Goal: Task Accomplishment & Management: Manage account settings

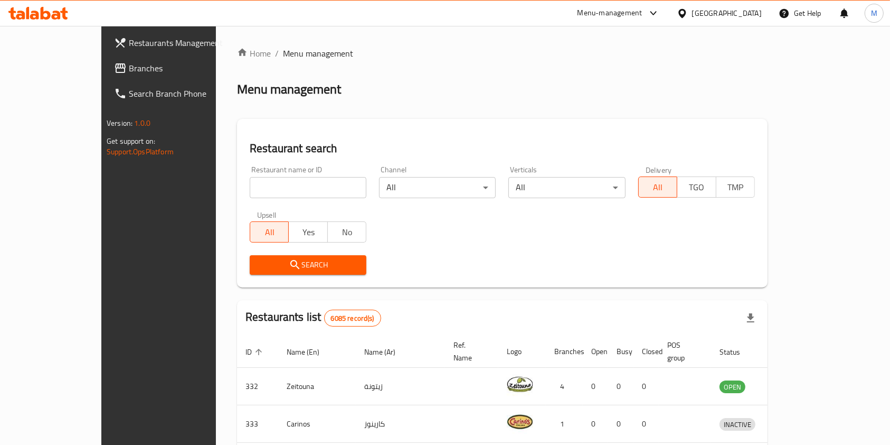
click at [250, 183] on input "search" at bounding box center [308, 187] width 117 height 21
click button "Search" at bounding box center [308, 265] width 117 height 20
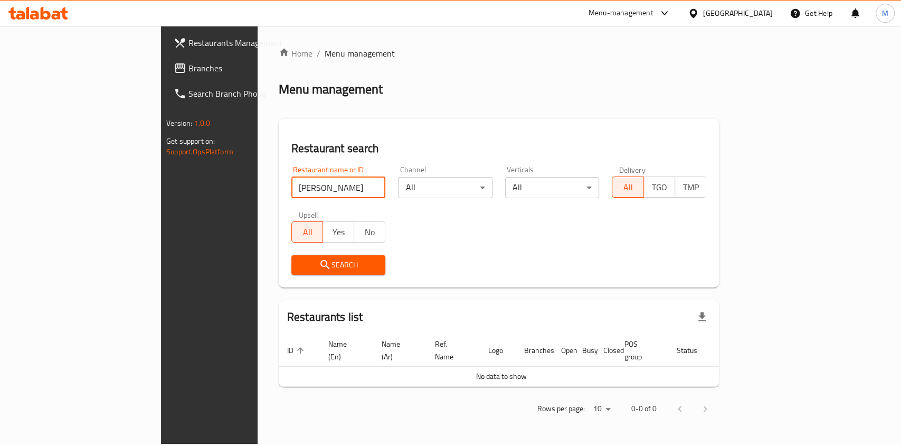
click button "Search" at bounding box center [338, 265] width 94 height 20
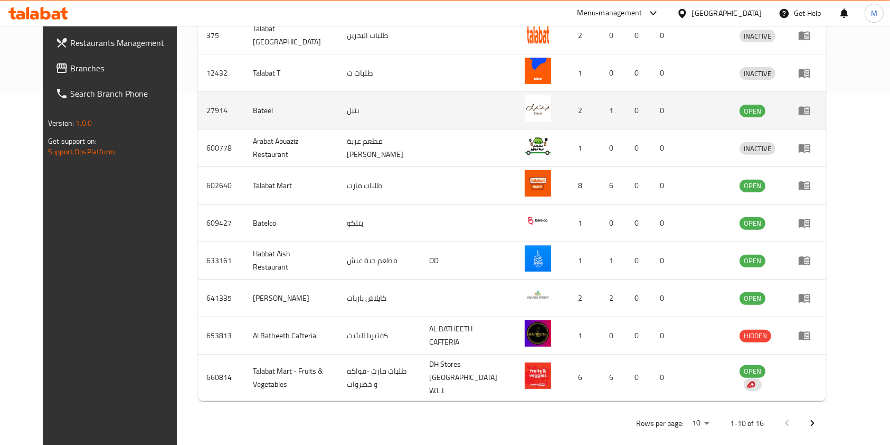
scroll to position [69, 0]
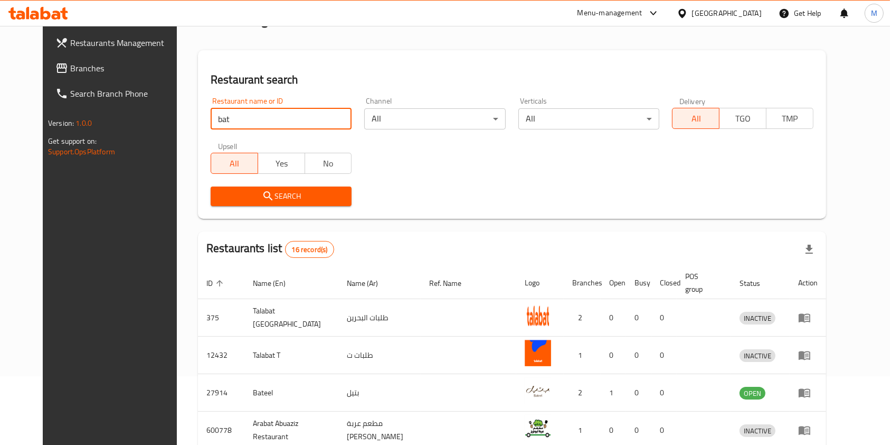
click at [275, 109] on input "bat" at bounding box center [281, 118] width 141 height 21
click button "Search" at bounding box center [281, 196] width 141 height 20
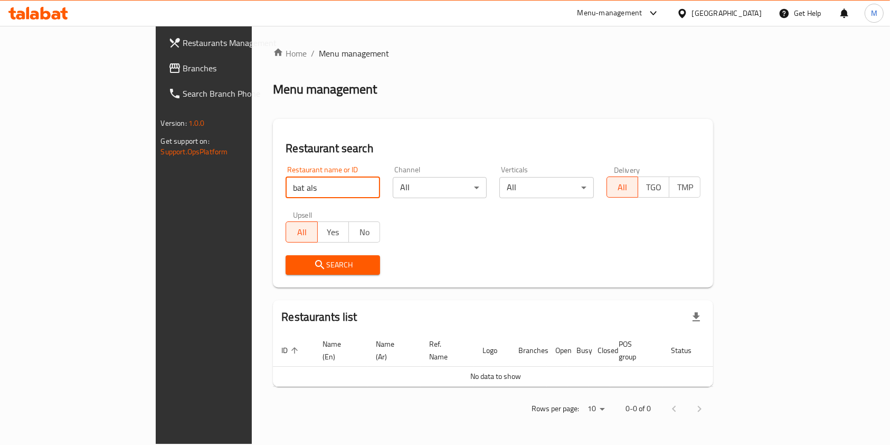
scroll to position [0, 0]
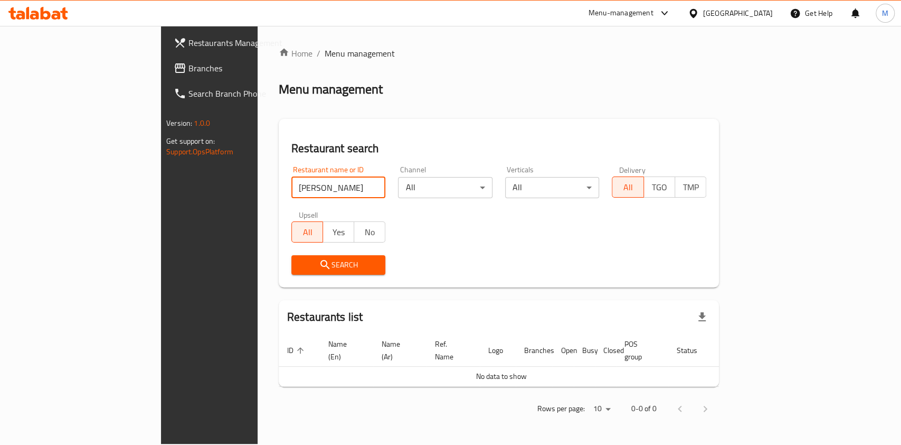
click button "Search" at bounding box center [338, 265] width 94 height 20
click at [291, 188] on input "bat alsultan" at bounding box center [338, 187] width 94 height 21
type input "alsultan"
click button "Search" at bounding box center [338, 265] width 94 height 20
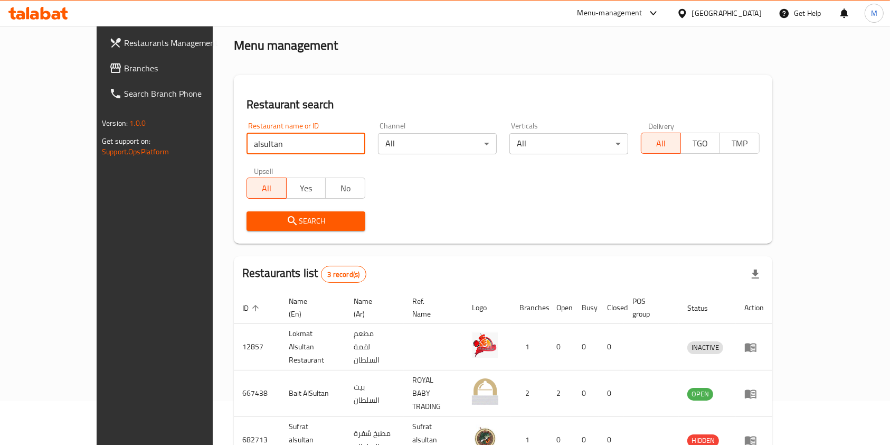
scroll to position [79, 0]
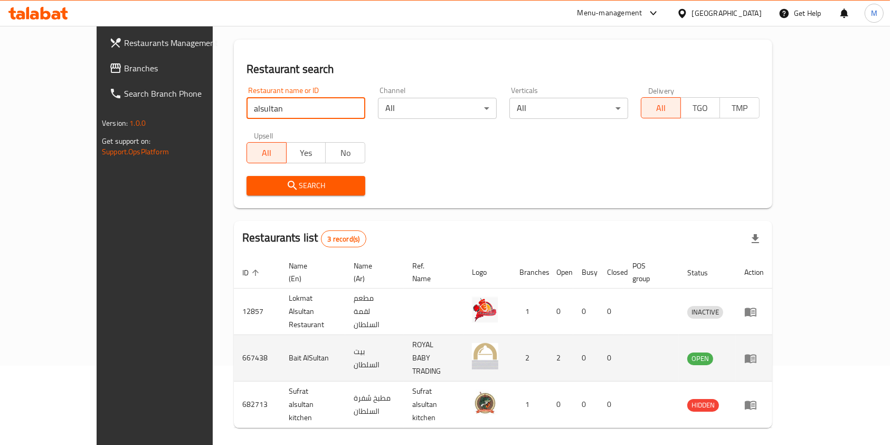
click at [772, 335] on td "enhanced table" at bounding box center [754, 358] width 36 height 46
click at [764, 352] on link "enhanced table" at bounding box center [754, 358] width 20 height 13
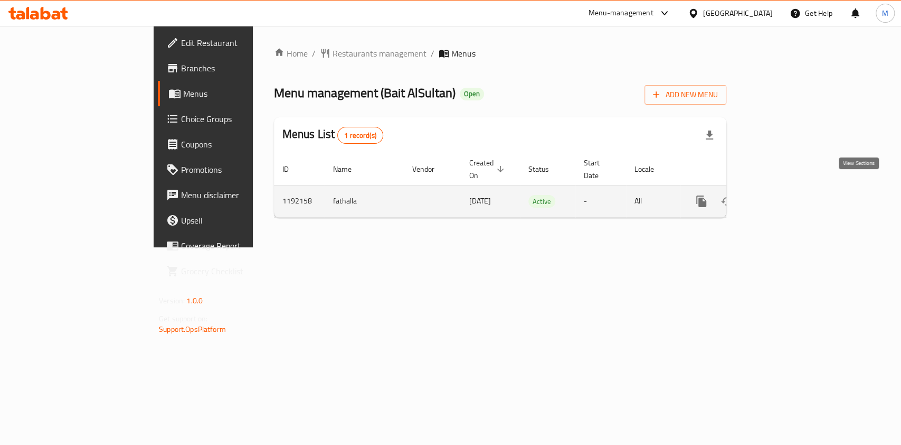
click at [784, 195] on icon "enhanced table" at bounding box center [777, 201] width 13 height 13
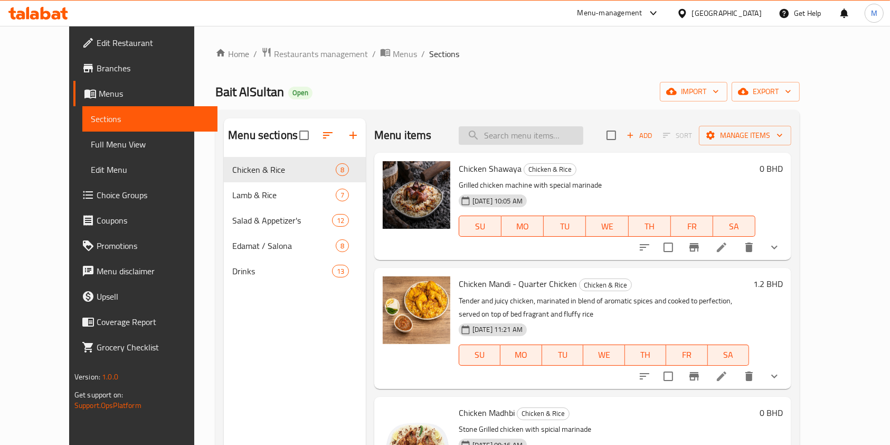
click at [522, 135] on input "search" at bounding box center [521, 135] width 125 height 18
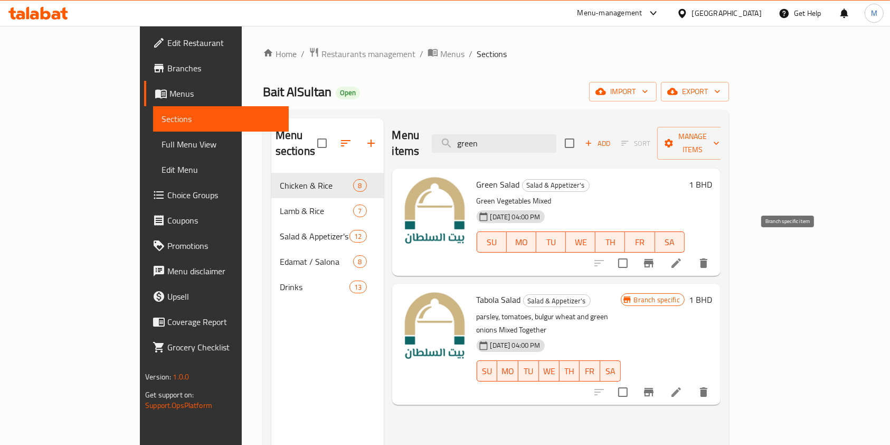
type input "green"
click at [655, 257] on icon "Branch-specific-item" at bounding box center [648, 263] width 13 height 13
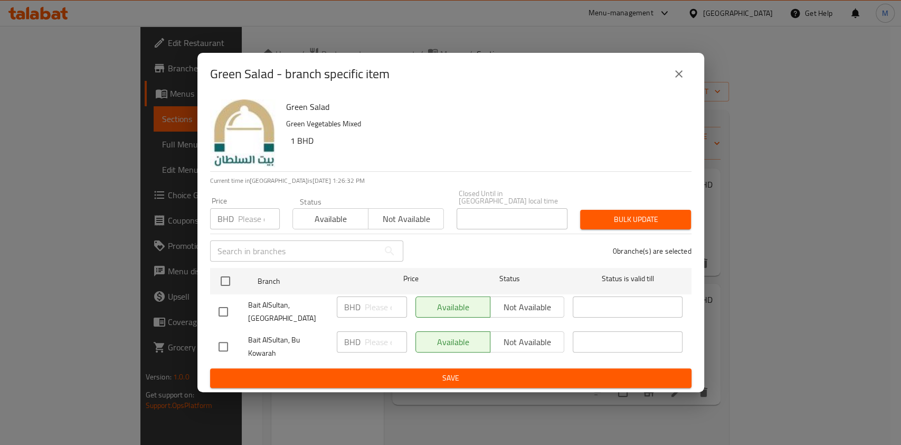
click at [680, 78] on icon "close" at bounding box center [678, 73] width 7 height 7
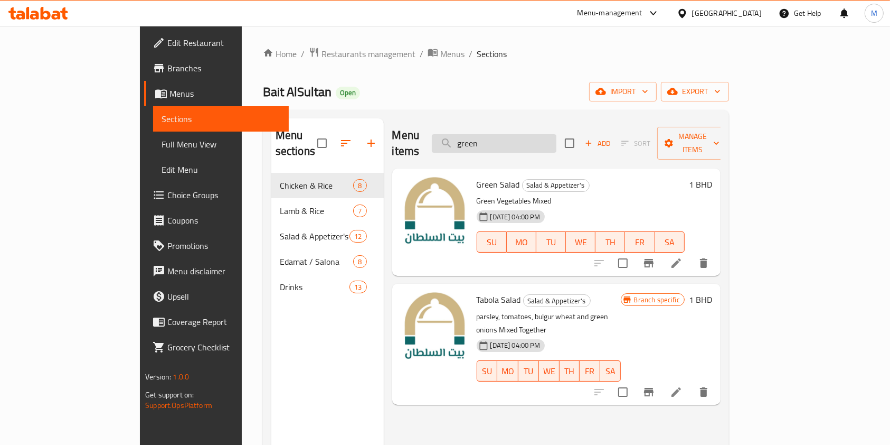
click at [528, 136] on input "green" at bounding box center [494, 143] width 125 height 18
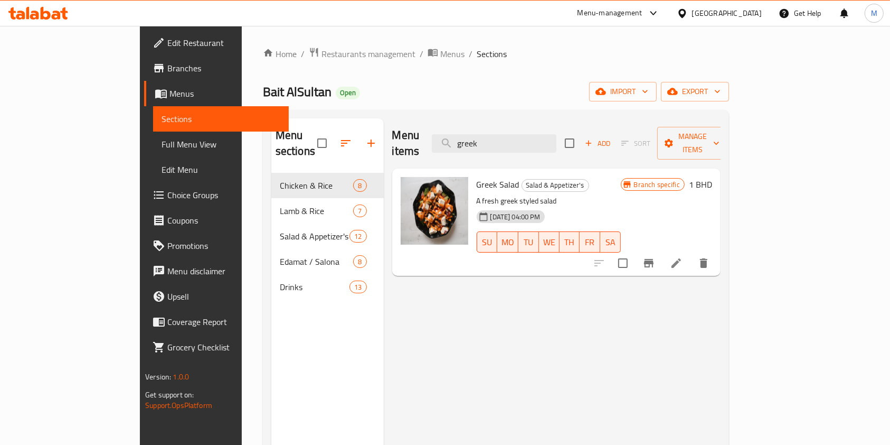
type input "greek"
click at [661, 254] on button "Branch-specific-item" at bounding box center [648, 262] width 25 height 25
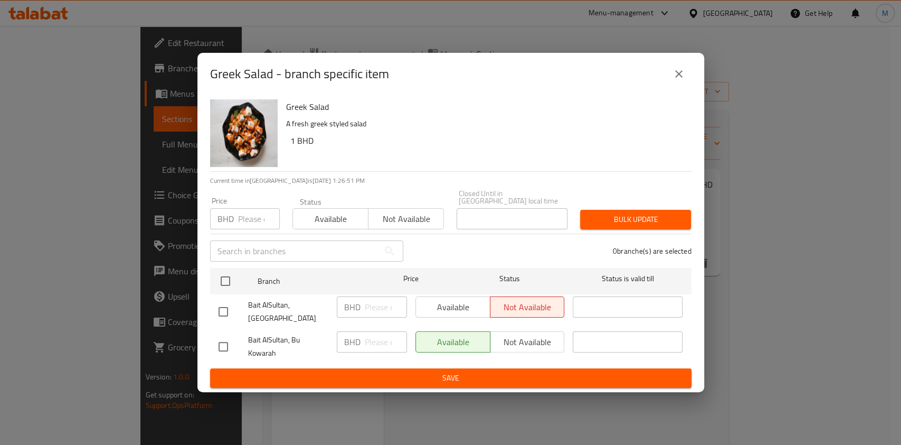
click at [676, 80] on icon "close" at bounding box center [679, 74] width 13 height 13
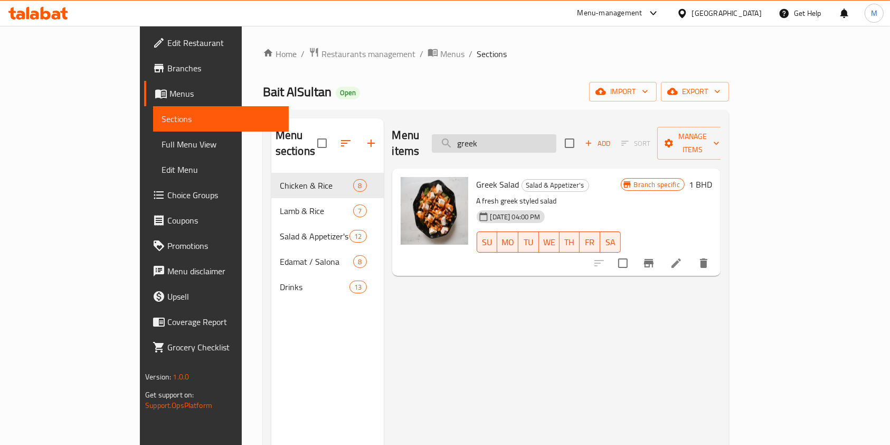
click at [556, 134] on input "greek" at bounding box center [494, 143] width 125 height 18
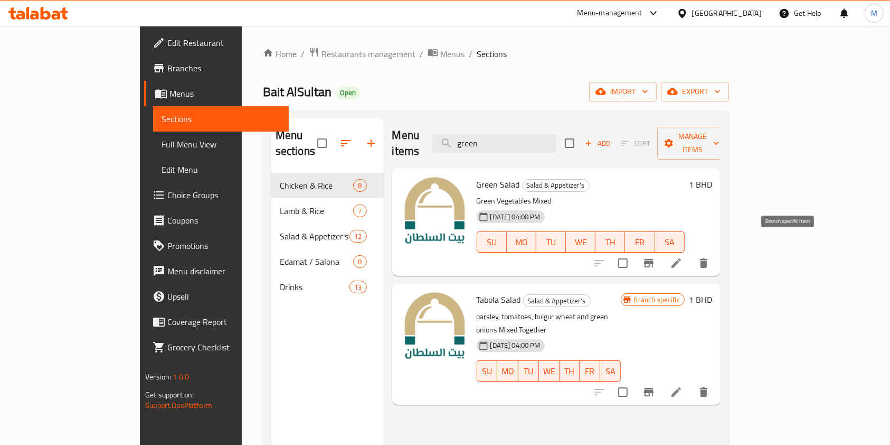
type input "green"
click at [655, 257] on icon "Branch-specific-item" at bounding box center [648, 263] width 13 height 13
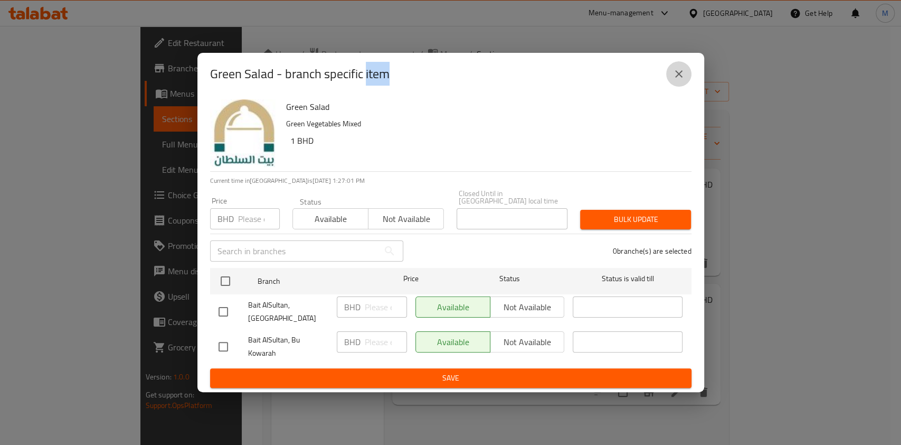
click at [676, 87] on button "close" at bounding box center [678, 73] width 25 height 25
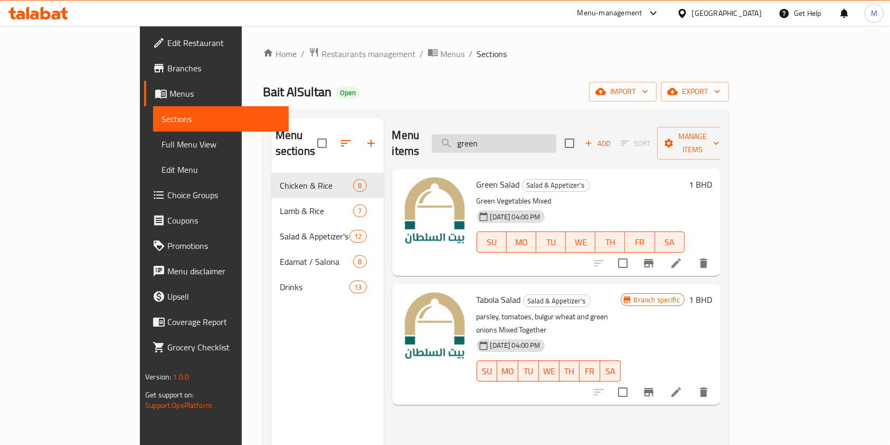
click at [556, 134] on input "green" at bounding box center [494, 143] width 125 height 18
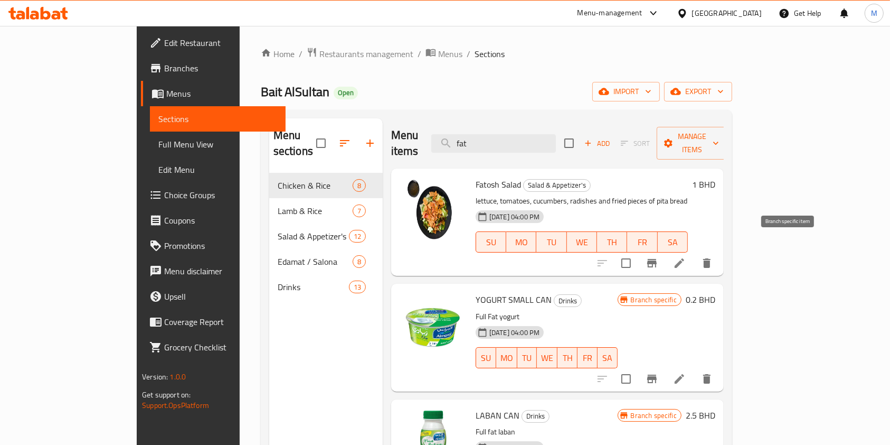
type input "fat"
click at [658, 257] on icon "Branch-specific-item" at bounding box center [652, 263] width 13 height 13
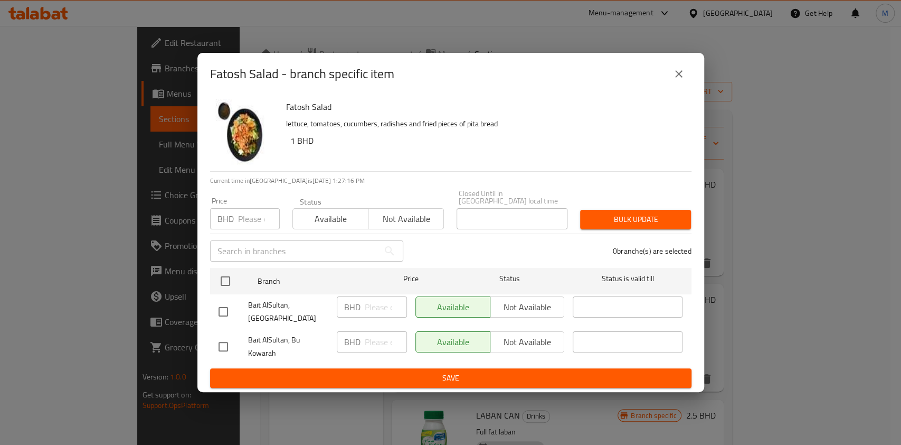
click at [684, 75] on icon "close" at bounding box center [679, 74] width 13 height 13
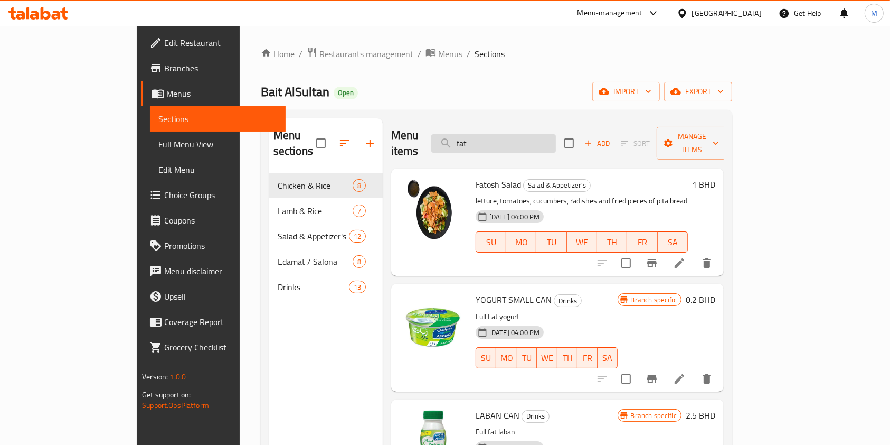
click at [543, 134] on input "fat" at bounding box center [493, 143] width 125 height 18
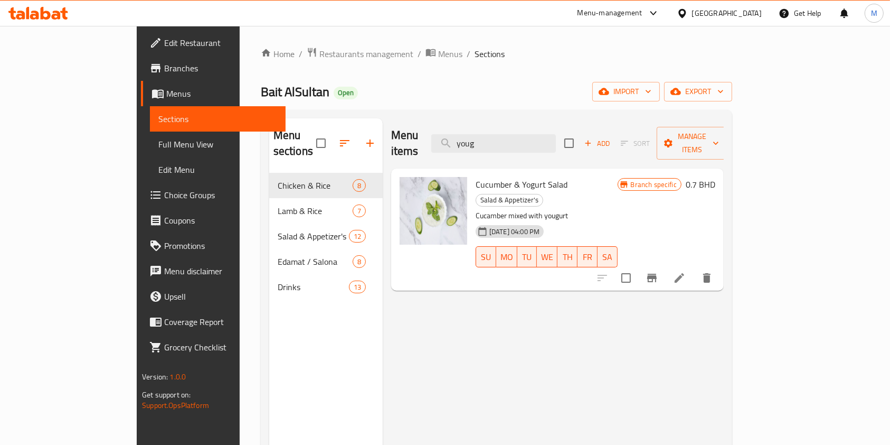
type input "youg"
click at [665, 265] on button "Branch-specific-item" at bounding box center [651, 277] width 25 height 25
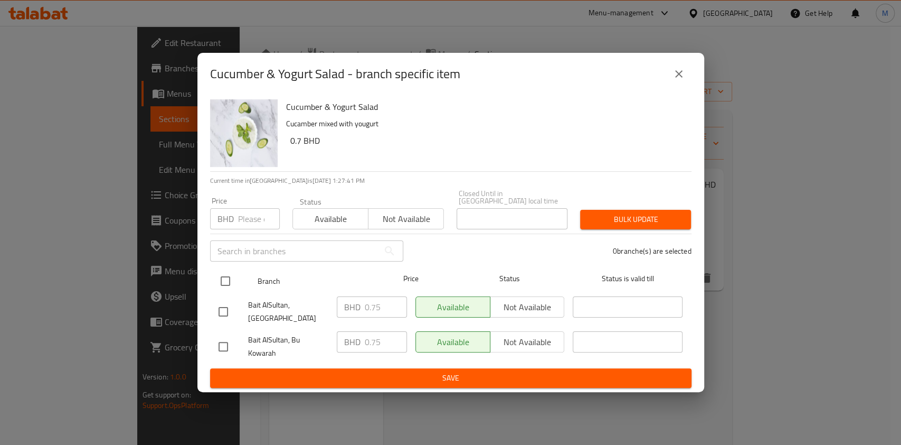
click at [226, 282] on input "checkbox" at bounding box center [225, 281] width 22 height 22
checkbox input "true"
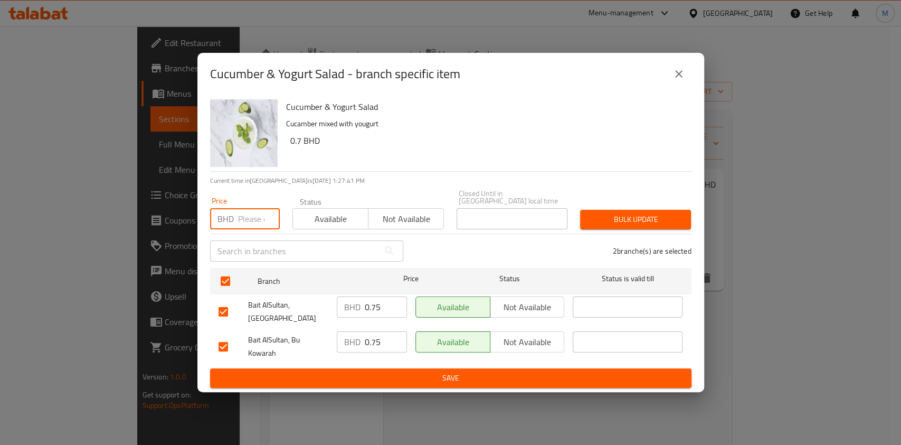
click at [246, 209] on input "number" at bounding box center [259, 218] width 42 height 21
click at [676, 80] on icon "close" at bounding box center [679, 74] width 13 height 13
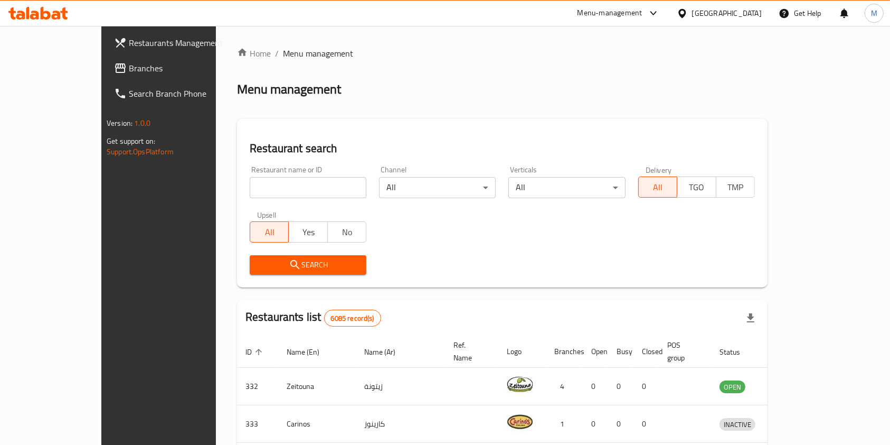
click at [273, 183] on input "search" at bounding box center [308, 187] width 117 height 21
click button "Search" at bounding box center [308, 265] width 117 height 20
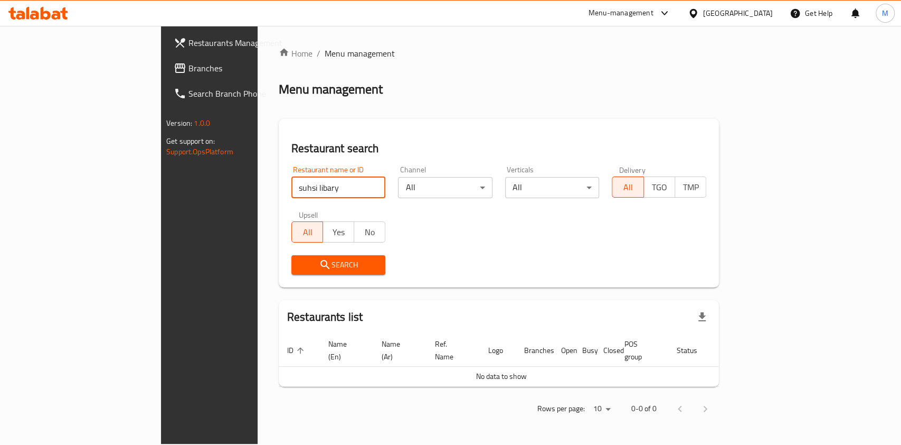
click at [291, 183] on input "suhsi libary" at bounding box center [338, 187] width 94 height 21
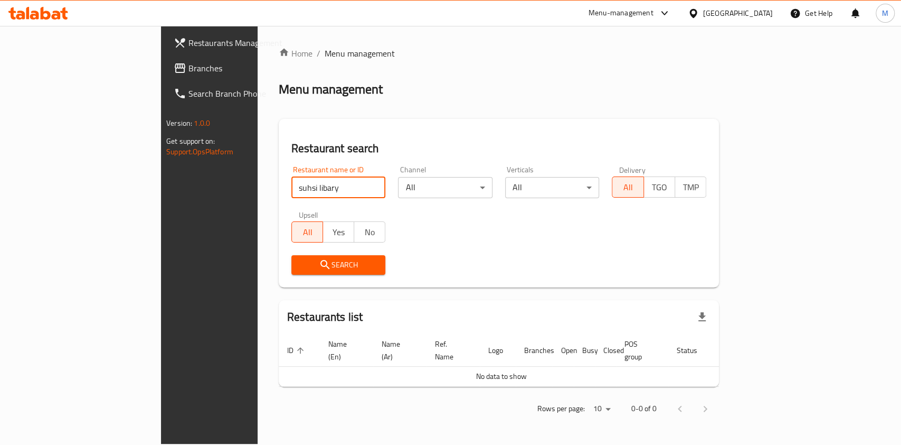
click at [291, 183] on input "suhsi libary" at bounding box center [338, 187] width 94 height 21
type input "suhsi"
click button "Search" at bounding box center [338, 265] width 94 height 20
click at [291, 182] on input "suhsi" at bounding box center [338, 187] width 94 height 21
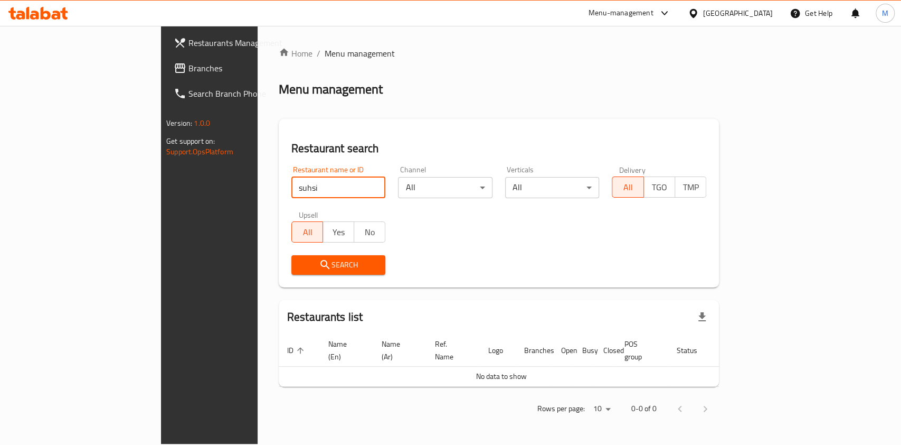
click at [291, 182] on input "suhsi" at bounding box center [338, 187] width 94 height 21
type input "sushi library"
click button "Search" at bounding box center [338, 265] width 94 height 20
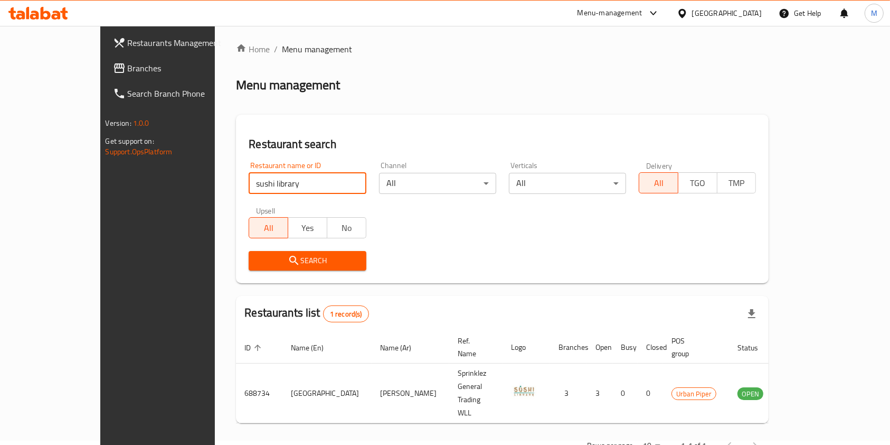
scroll to position [5, 0]
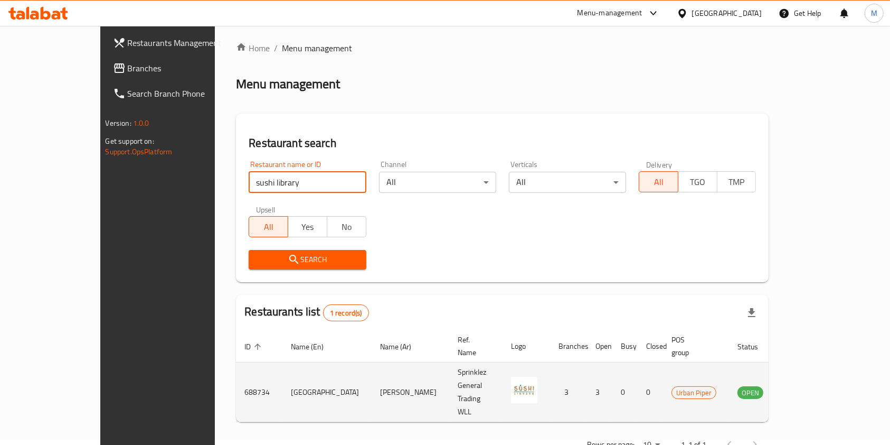
click at [812, 385] on link "enhanced table" at bounding box center [803, 391] width 20 height 13
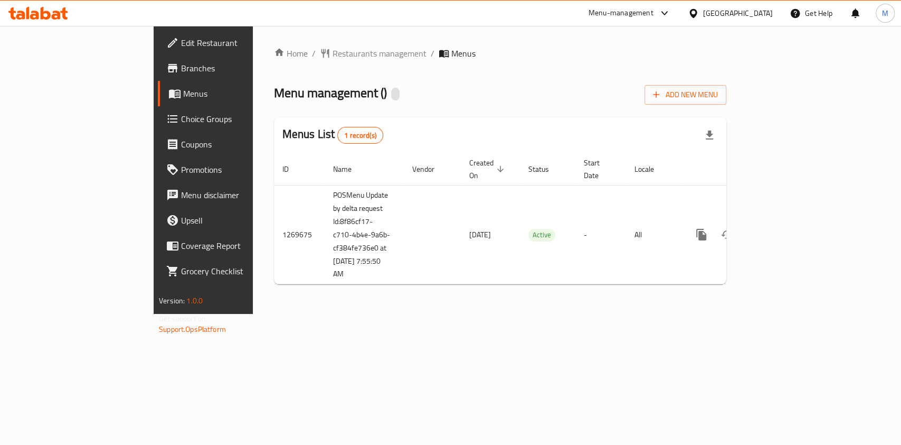
click at [181, 65] on span "Branches" at bounding box center [238, 68] width 115 height 13
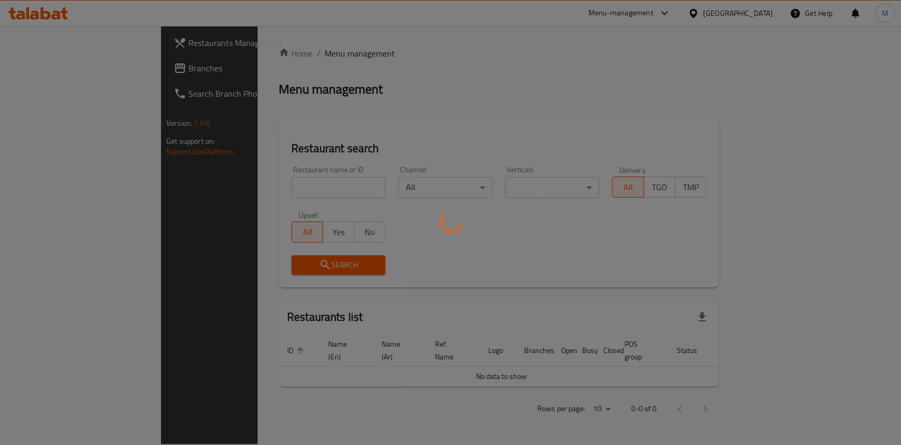
click at [207, 192] on div at bounding box center [450, 222] width 901 height 445
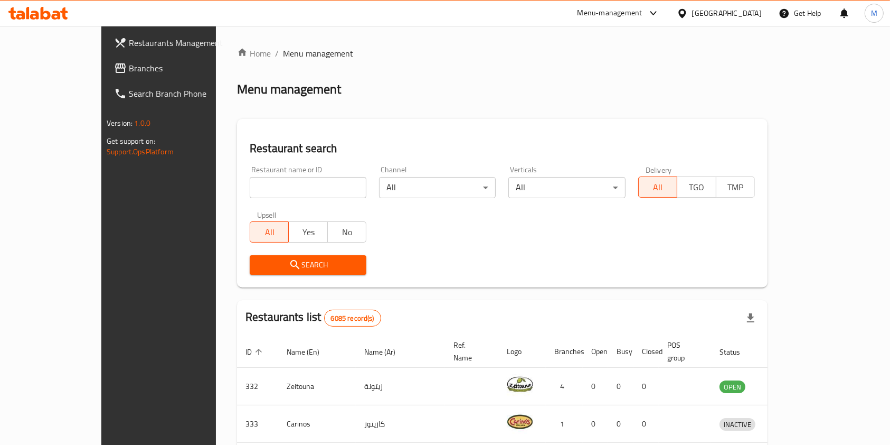
click at [213, 191] on div at bounding box center [445, 222] width 890 height 445
click at [250, 188] on input "search" at bounding box center [308, 187] width 117 height 21
type input "pad thai"
click button "Search" at bounding box center [308, 265] width 117 height 20
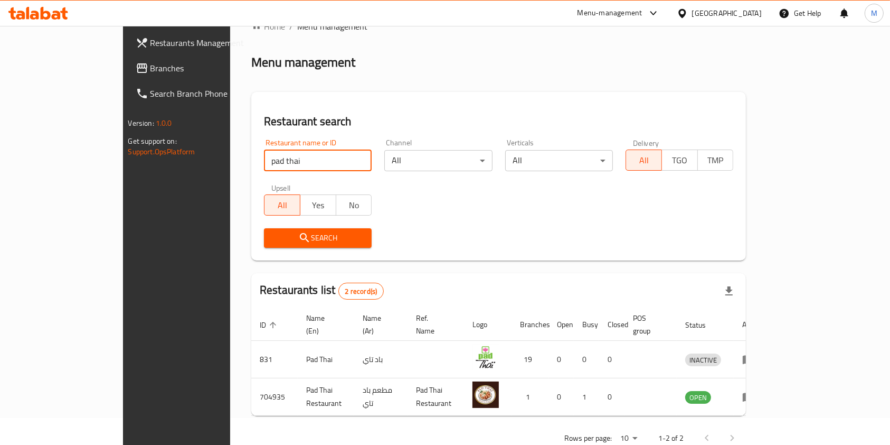
scroll to position [42, 0]
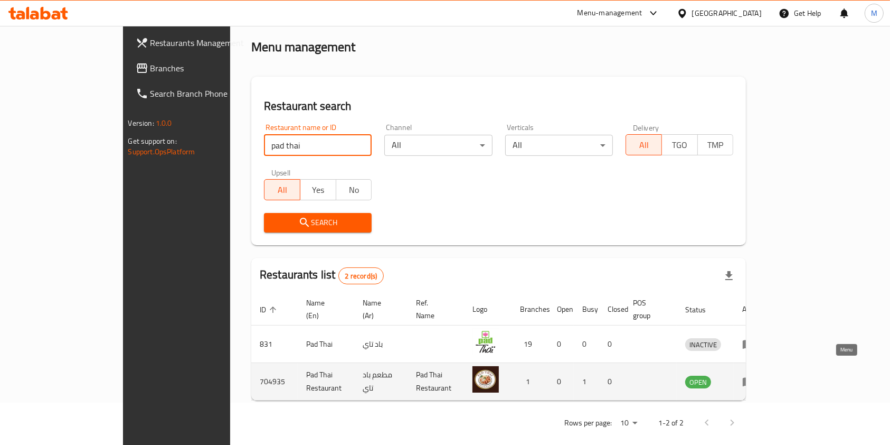
click at [762, 375] on link "enhanced table" at bounding box center [752, 381] width 20 height 13
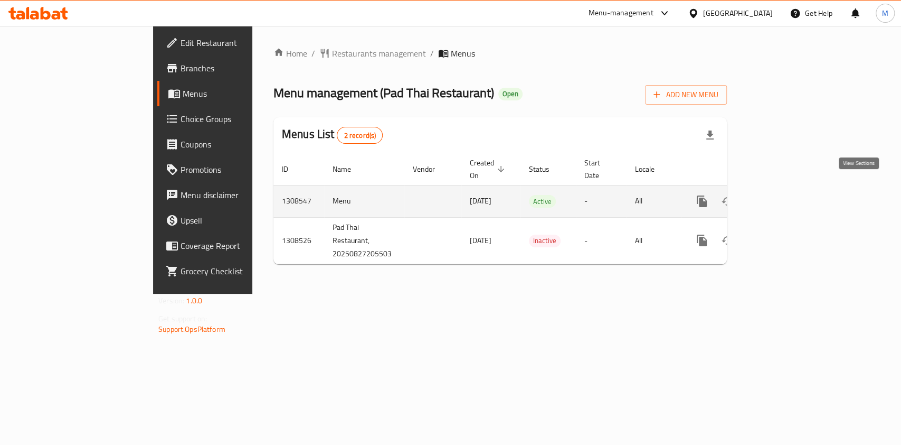
click at [783, 196] on icon "enhanced table" at bounding box center [778, 201] width 10 height 10
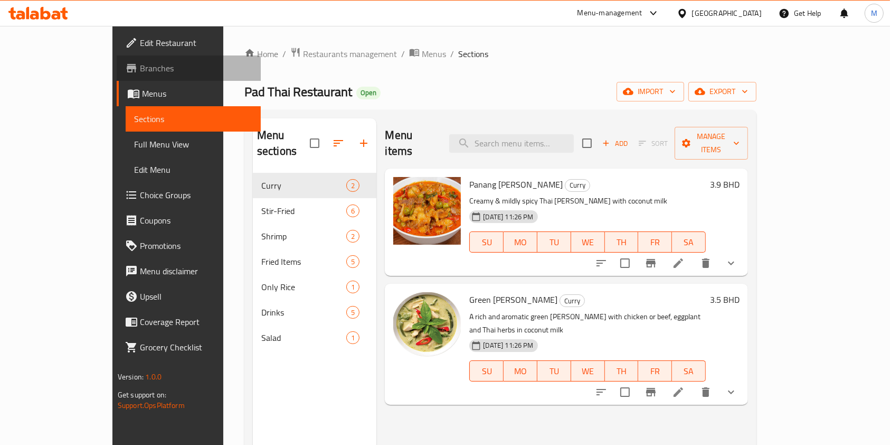
click at [140, 71] on span "Branches" at bounding box center [196, 68] width 113 height 13
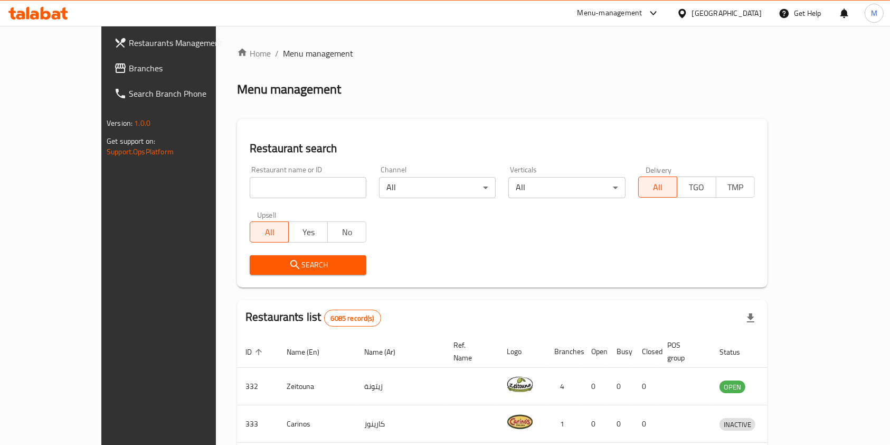
click at [250, 195] on input "search" at bounding box center [308, 187] width 117 height 21
type input "backyard"
click button "Search" at bounding box center [308, 265] width 117 height 20
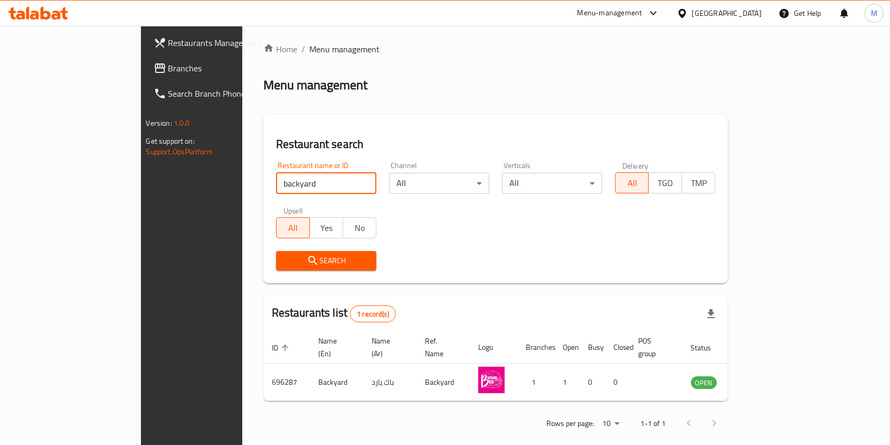
scroll to position [5, 0]
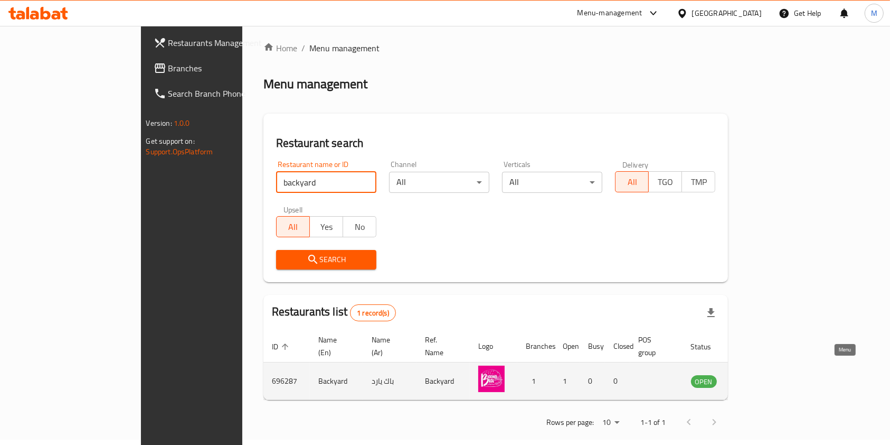
click at [766, 374] on link "enhanced table" at bounding box center [756, 380] width 20 height 13
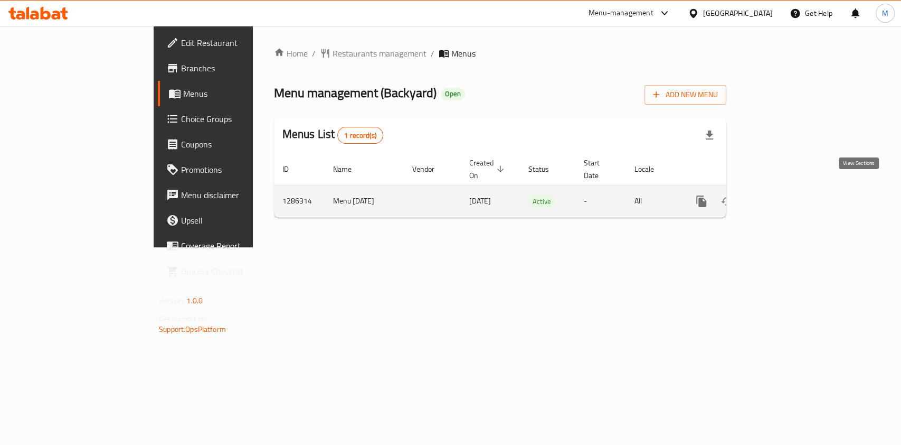
click at [782, 196] on icon "enhanced table" at bounding box center [778, 201] width 10 height 10
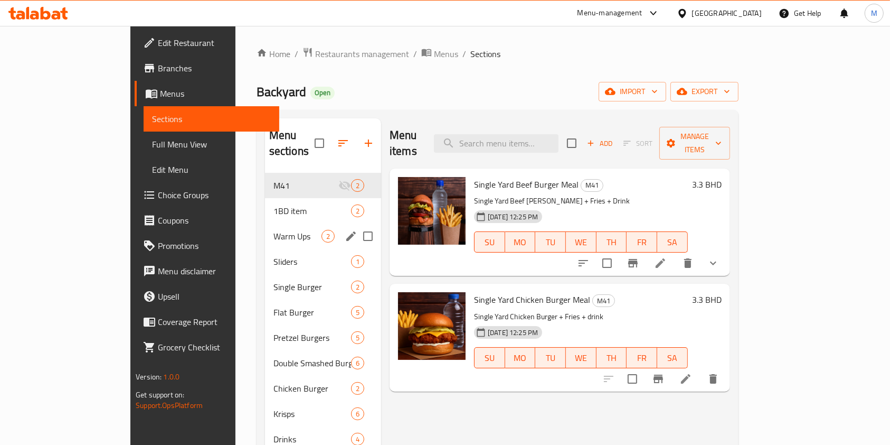
click at [265, 223] on div "Warm Ups 2" at bounding box center [323, 235] width 116 height 25
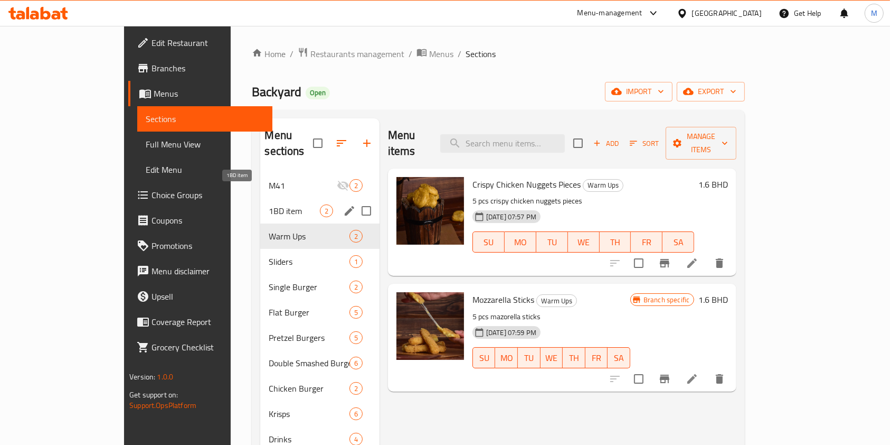
click at [269, 204] on span "1BD item" at bounding box center [294, 210] width 51 height 13
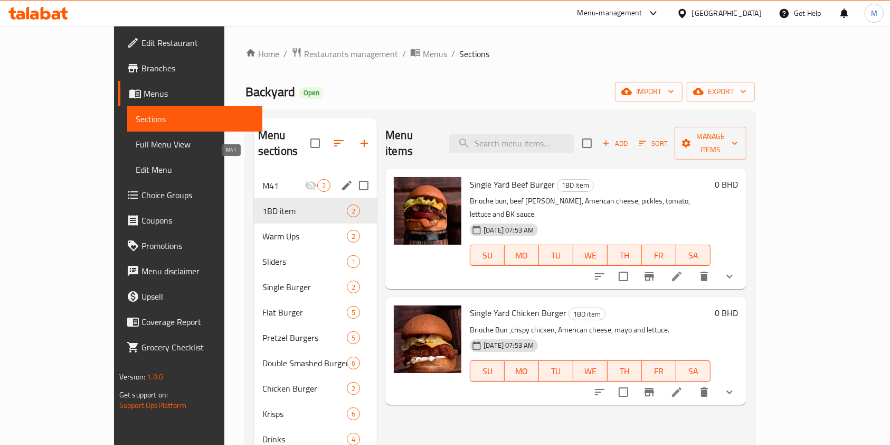
click at [262, 179] on span "M41" at bounding box center [283, 185] width 42 height 13
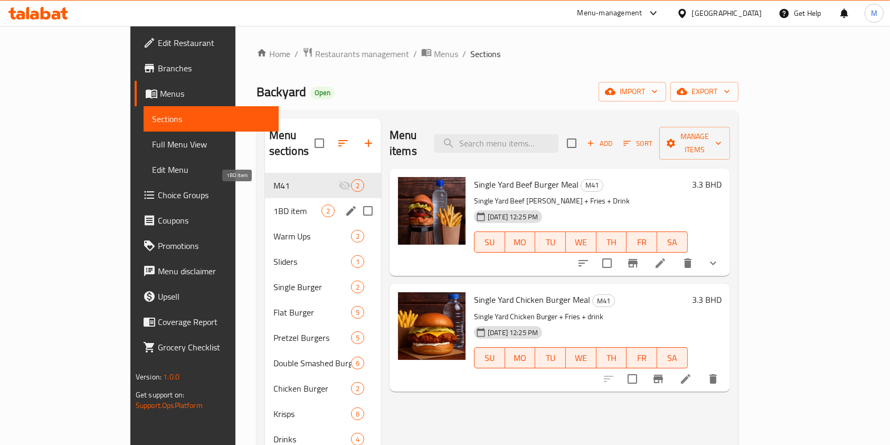
click at [273, 204] on span "1BD item" at bounding box center [297, 210] width 48 height 13
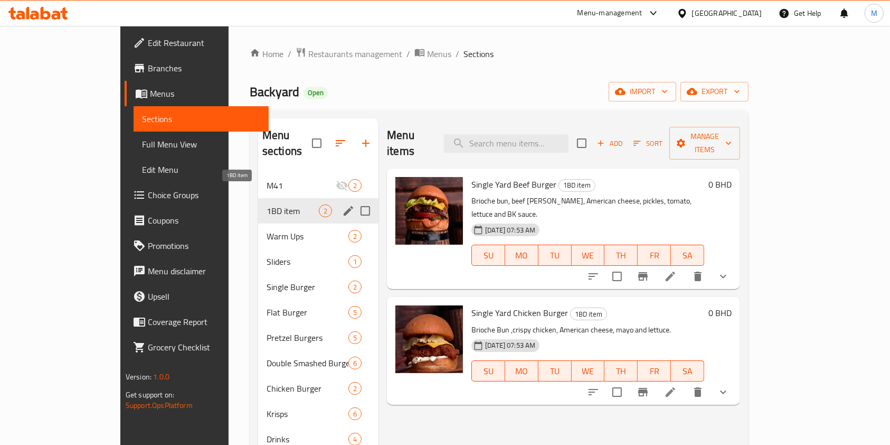
click at [267, 204] on span "1BD item" at bounding box center [293, 210] width 52 height 13
click at [258, 223] on div "Warm Ups 2" at bounding box center [318, 235] width 120 height 25
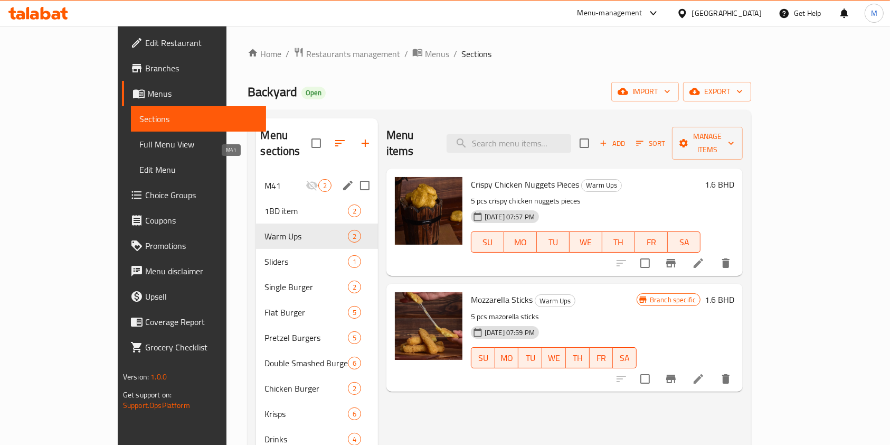
click at [264, 179] on span "M41" at bounding box center [284, 185] width 41 height 13
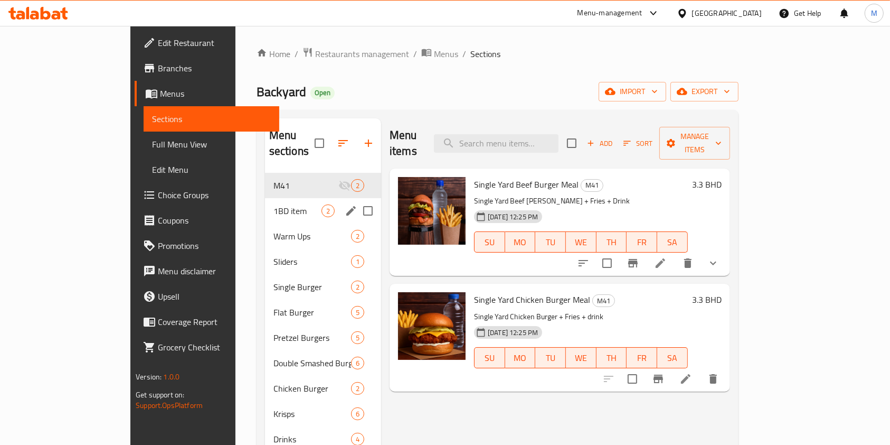
click at [273, 204] on span "1BD item" at bounding box center [297, 210] width 48 height 13
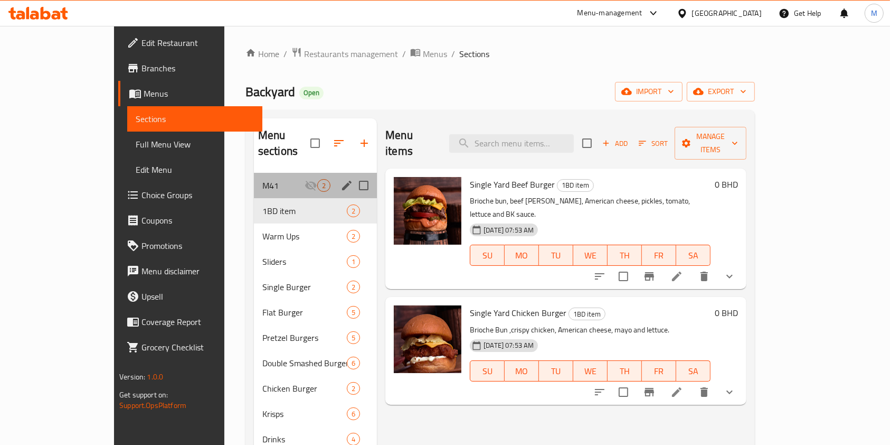
click at [254, 176] on div "M41 2" at bounding box center [315, 185] width 123 height 25
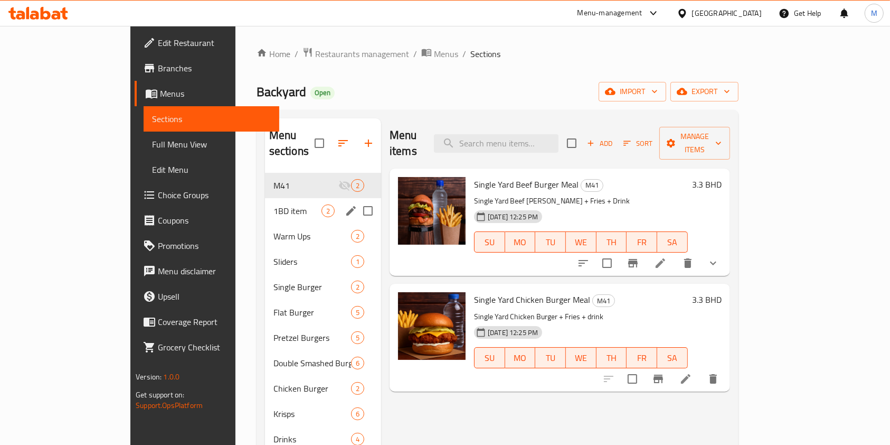
click at [273, 204] on span "1BD item" at bounding box center [297, 210] width 48 height 13
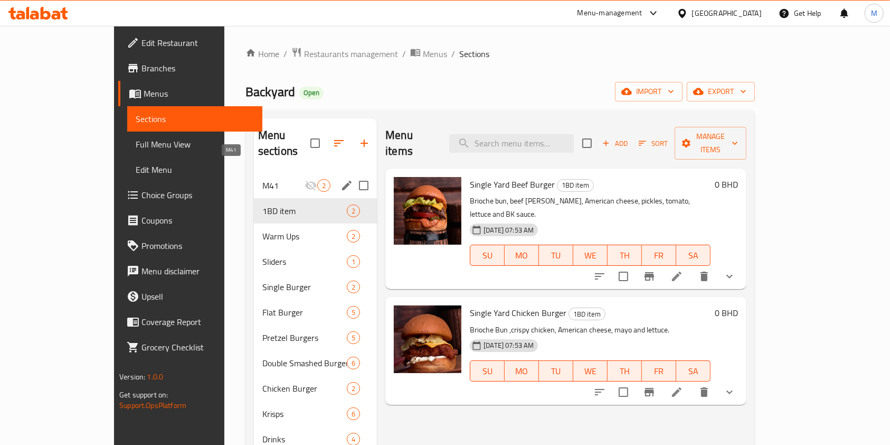
click at [262, 179] on span "M41" at bounding box center [283, 185] width 42 height 13
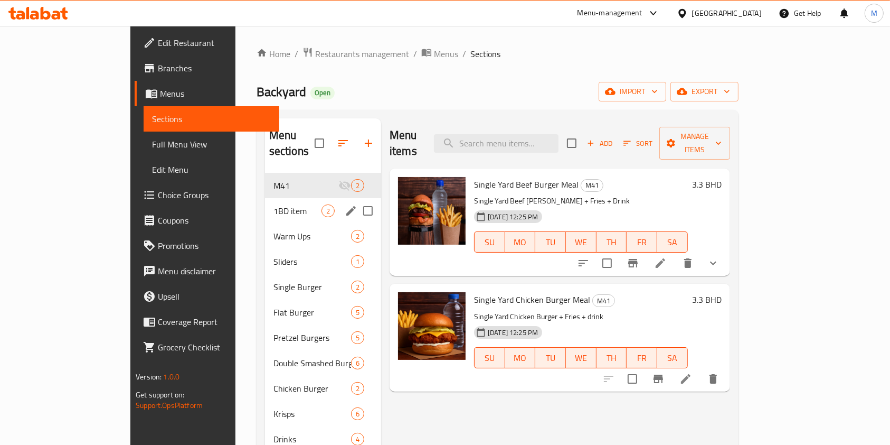
click at [265, 198] on div "1BD item 2" at bounding box center [323, 210] width 116 height 25
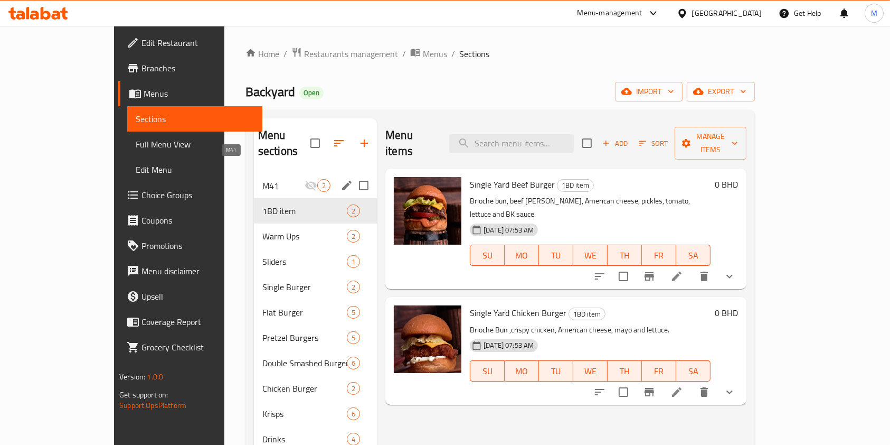
click at [262, 179] on span "M41" at bounding box center [283, 185] width 42 height 13
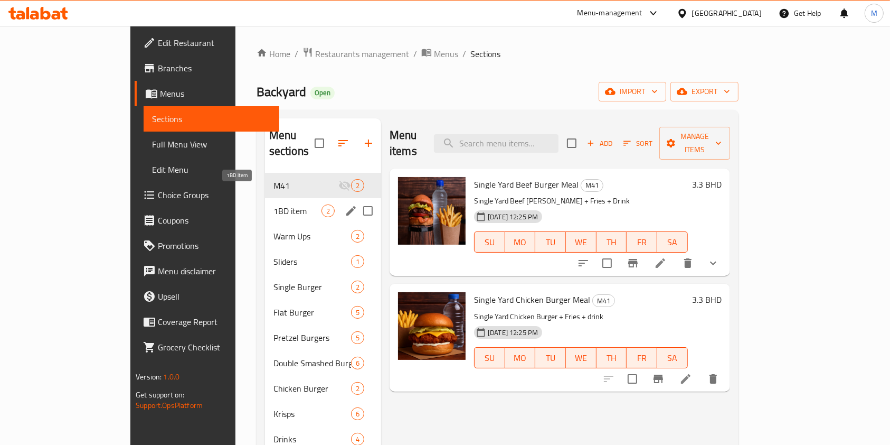
click at [273, 204] on span "1BD item" at bounding box center [297, 210] width 48 height 13
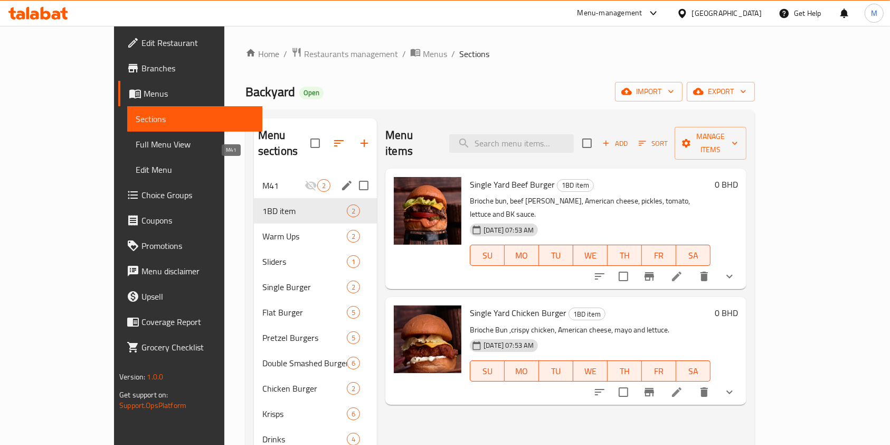
click at [262, 179] on span "M41" at bounding box center [283, 185] width 42 height 13
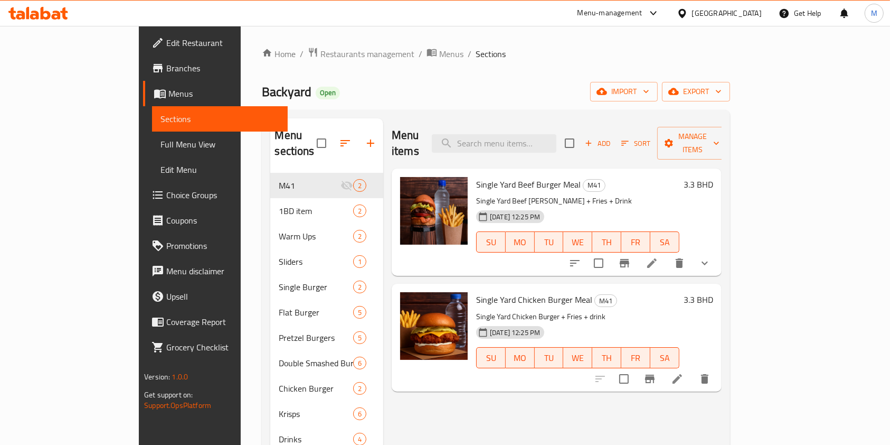
click at [667, 253] on li at bounding box center [652, 262] width 30 height 19
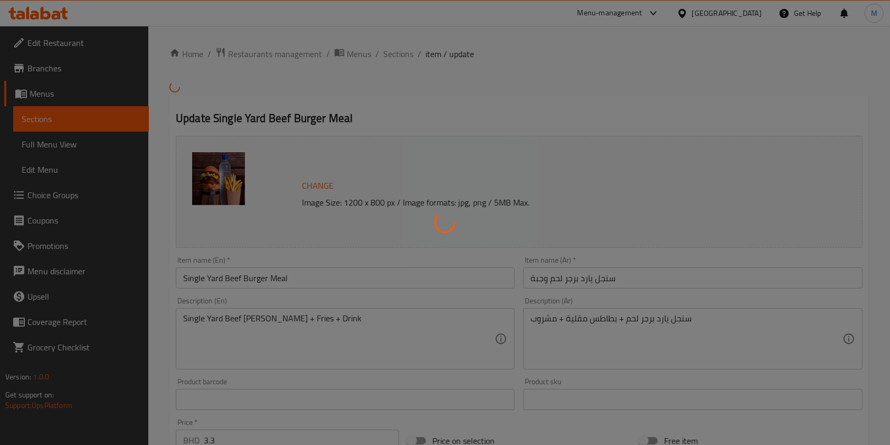
type input "أضافات إلي:"
type input "0"
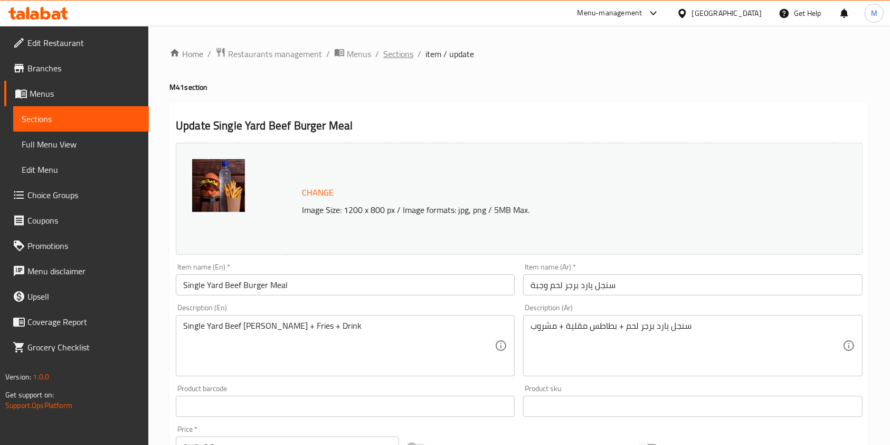
click at [393, 55] on span "Sections" at bounding box center [398, 54] width 30 height 13
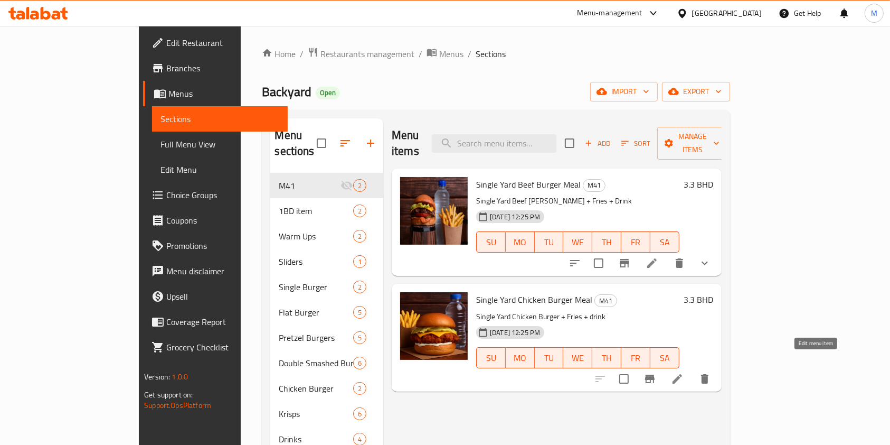
click at [684, 372] on icon at bounding box center [677, 378] width 13 height 13
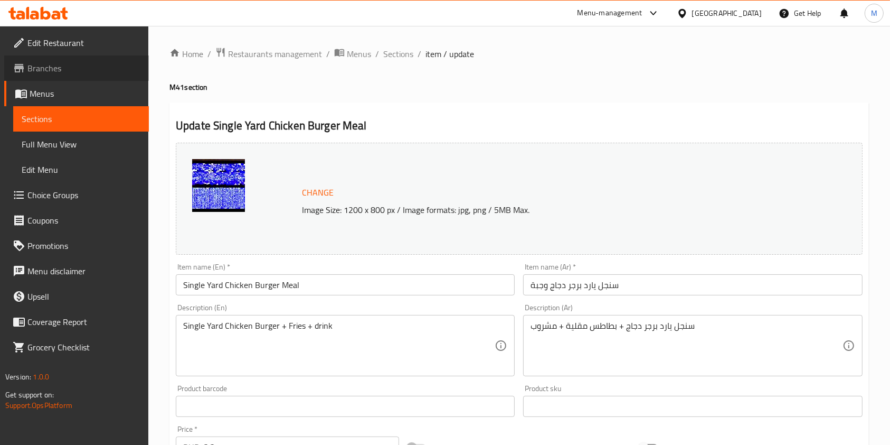
click at [96, 69] on span "Branches" at bounding box center [83, 68] width 113 height 13
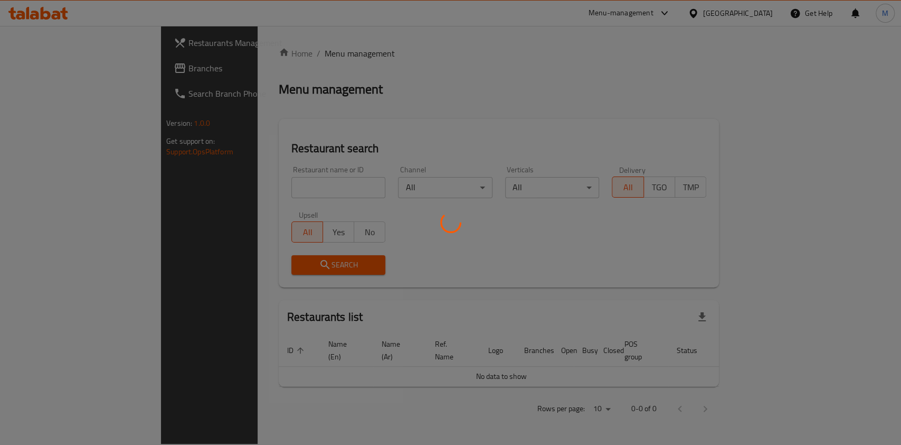
click at [228, 188] on div at bounding box center [450, 222] width 901 height 445
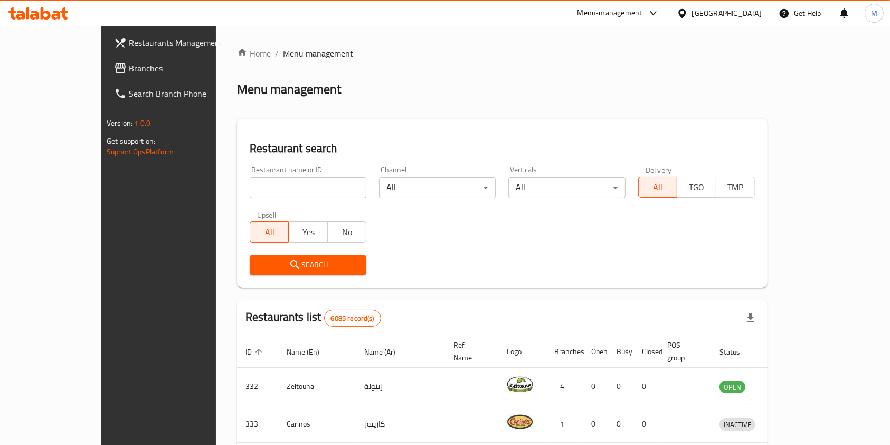
click at [250, 188] on input "search" at bounding box center [308, 187] width 117 height 21
type input "BACYARD"
click button "Search" at bounding box center [308, 265] width 117 height 20
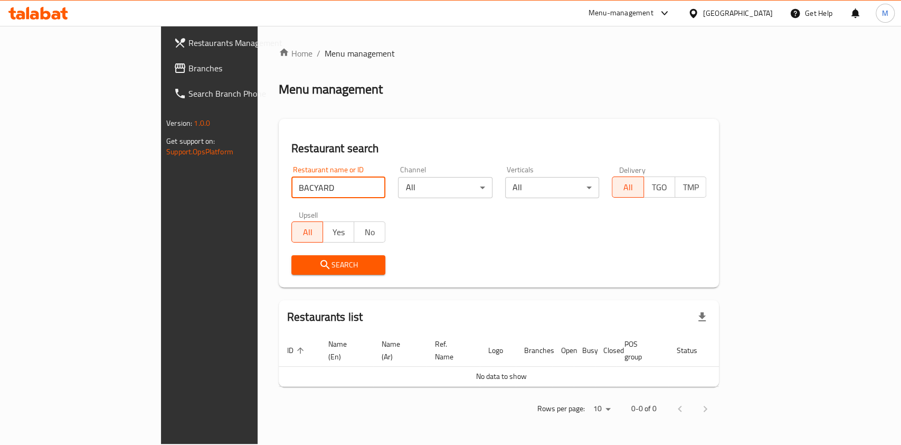
click at [291, 185] on input "BACYARD" at bounding box center [338, 187] width 94 height 21
type input "n"
type input "backyard"
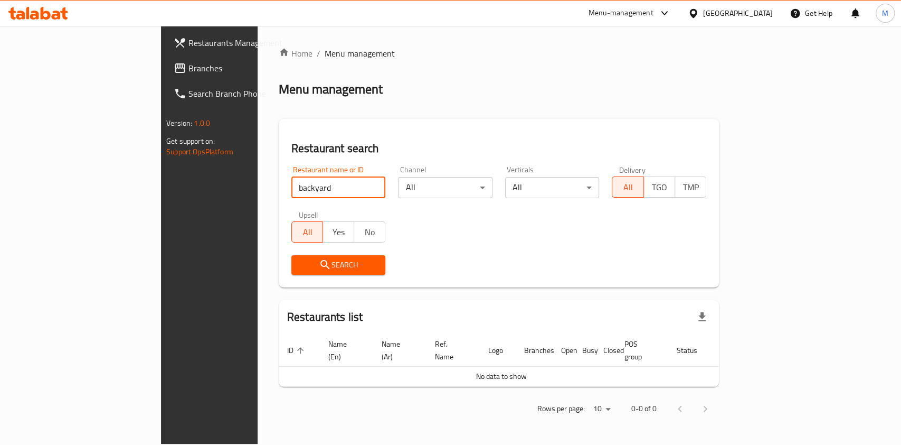
click button "Search" at bounding box center [338, 265] width 94 height 20
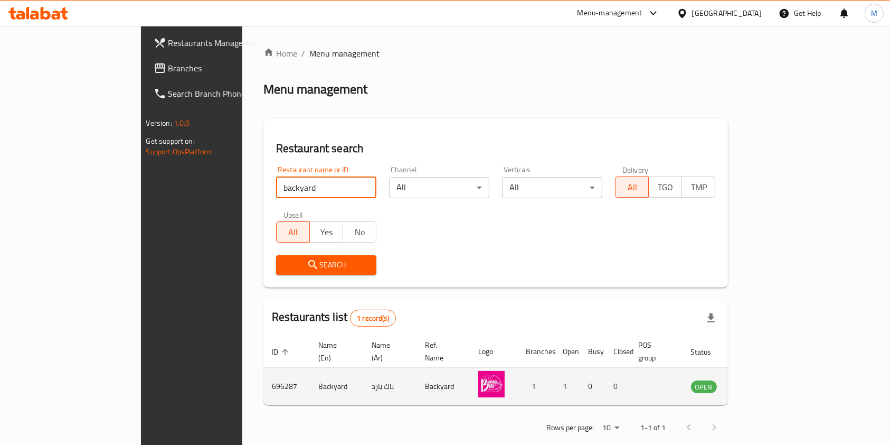
click at [766, 380] on link "enhanced table" at bounding box center [756, 386] width 20 height 13
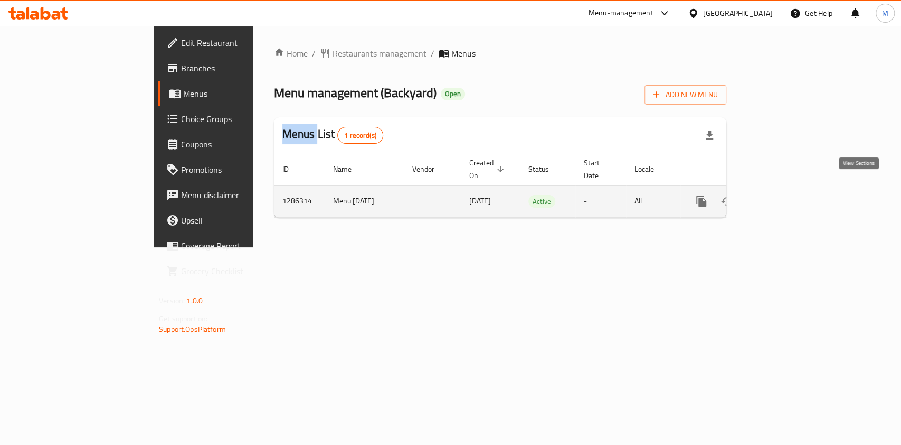
click at [782, 196] on icon "enhanced table" at bounding box center [778, 201] width 10 height 10
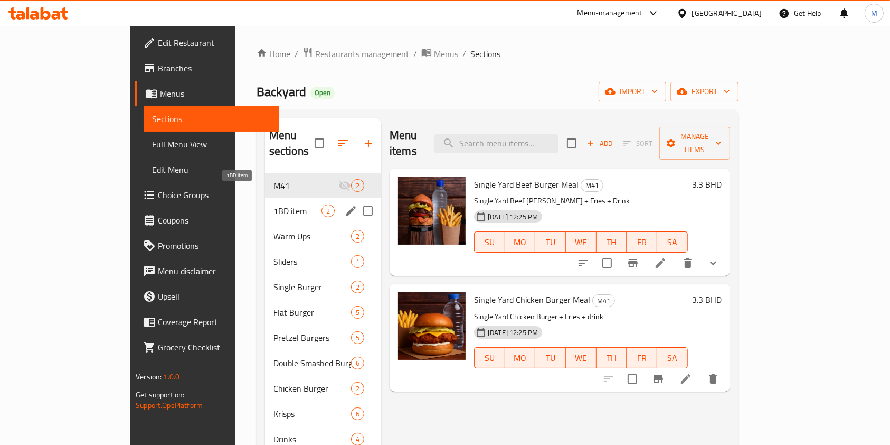
click at [273, 204] on span "1BD item" at bounding box center [297, 210] width 48 height 13
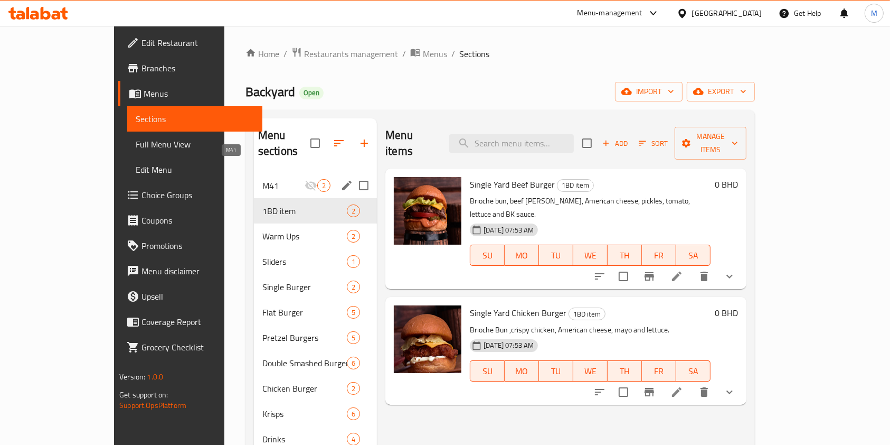
click at [262, 179] on span "M41" at bounding box center [283, 185] width 42 height 13
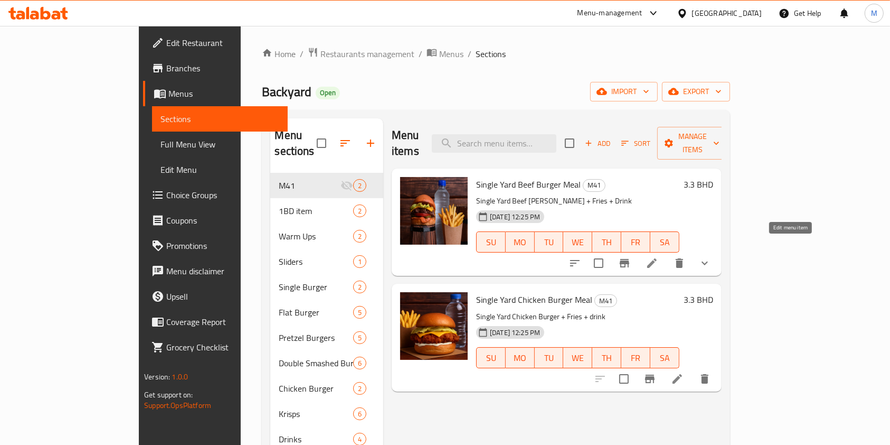
click at [667, 253] on li at bounding box center [652, 262] width 30 height 19
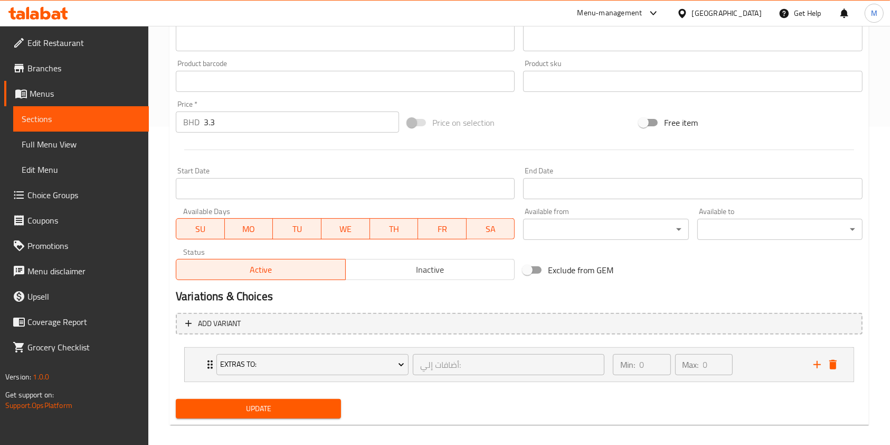
scroll to position [327, 0]
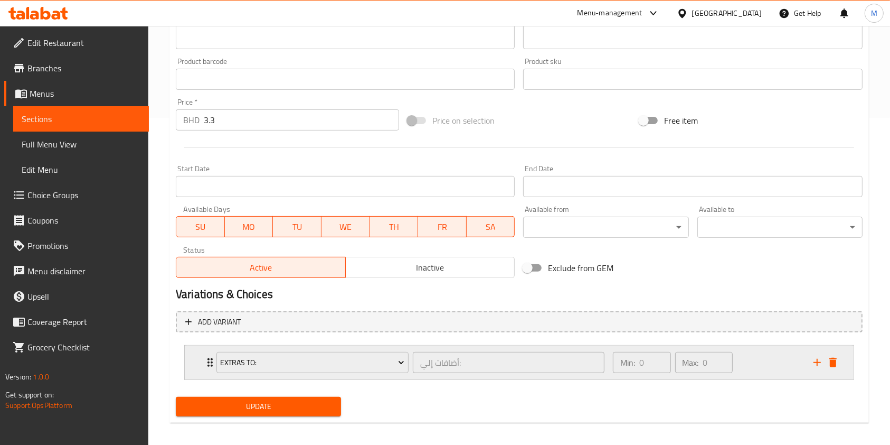
click at [200, 361] on div "Extras To: أضافات إلي: ​ Min: 0 ​ Max: 0 ​" at bounding box center [519, 362] width 669 height 34
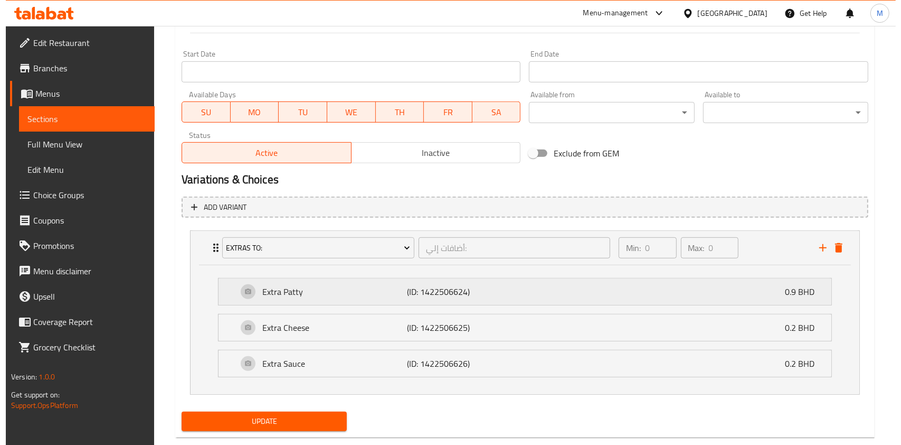
scroll to position [463, 0]
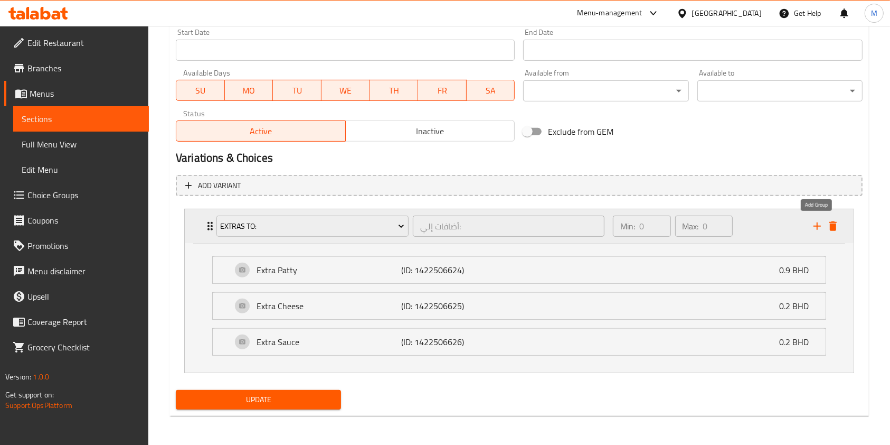
drag, startPoint x: 815, startPoint y: 224, endPoint x: 783, endPoint y: 226, distance: 32.2
click at [815, 224] on icon "add" at bounding box center [817, 226] width 13 height 13
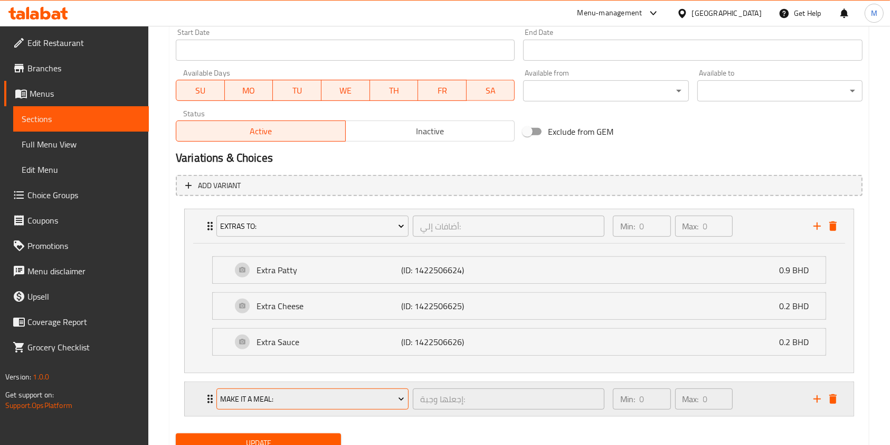
click at [261, 393] on span "Make it A Meal:" at bounding box center [312, 398] width 184 height 13
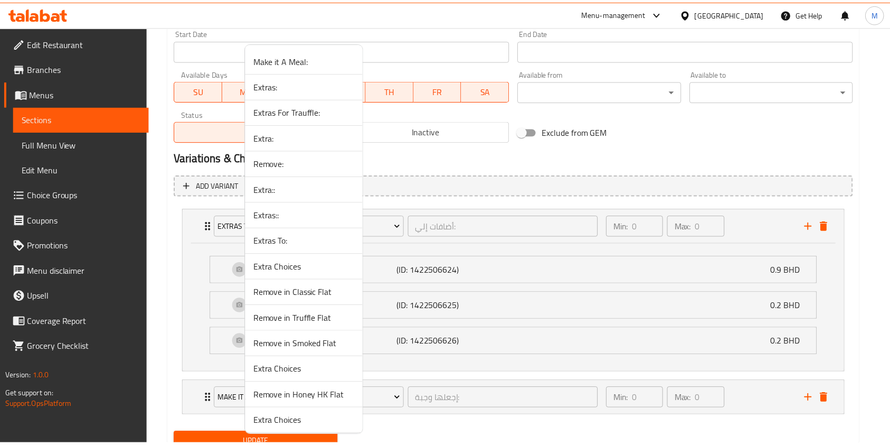
scroll to position [157, 0]
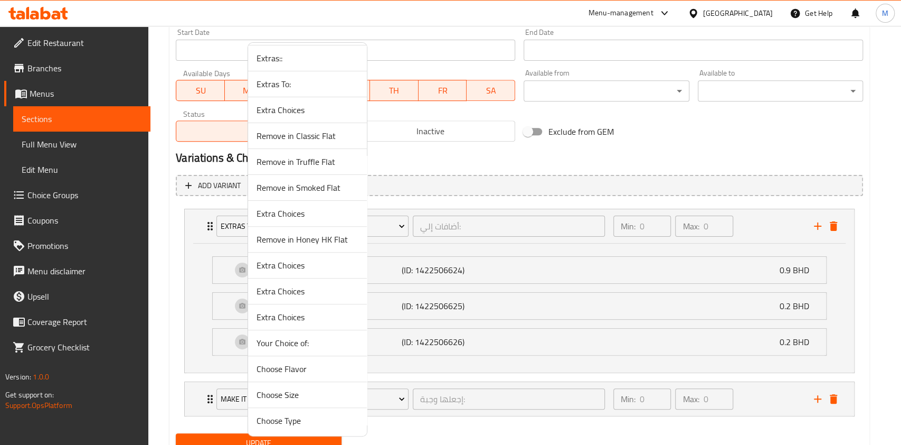
click at [644, 170] on div at bounding box center [450, 222] width 901 height 445
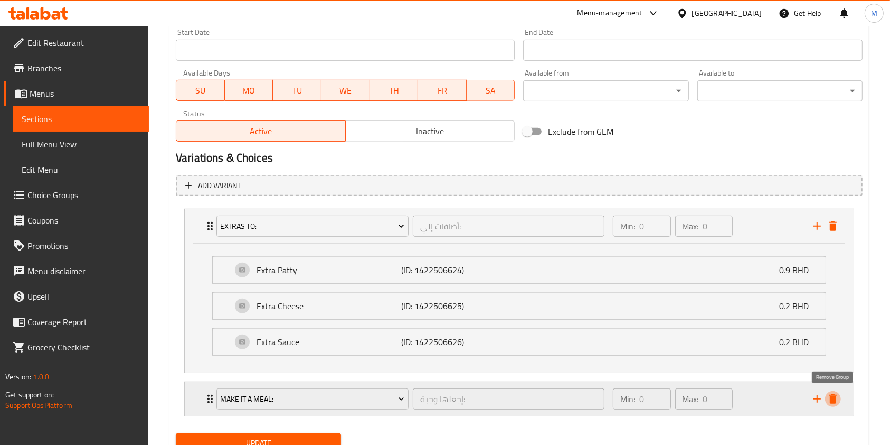
click at [836, 403] on icon "delete" at bounding box center [833, 398] width 13 height 13
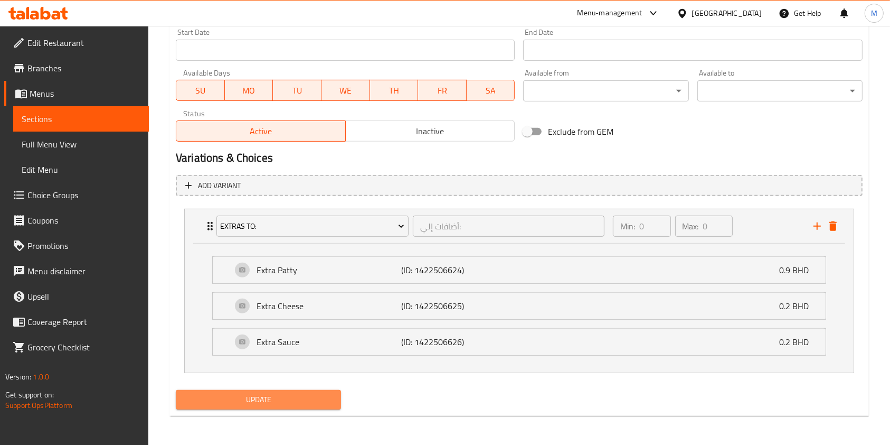
click at [314, 400] on span "Update" at bounding box center [258, 399] width 148 height 13
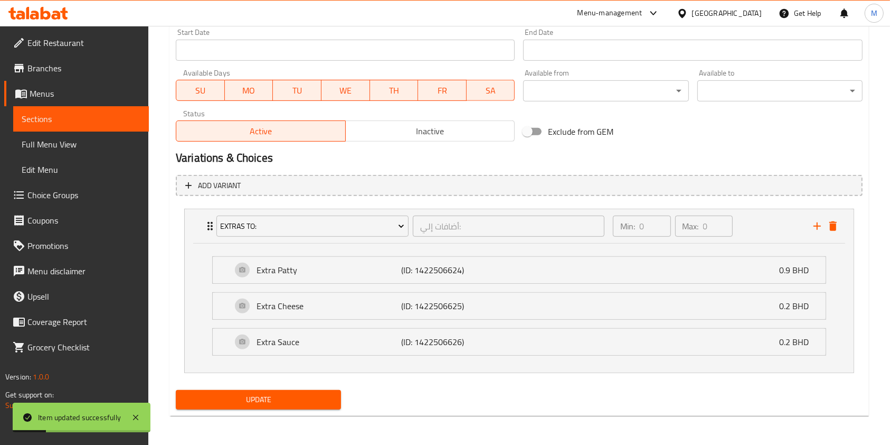
scroll to position [0, 0]
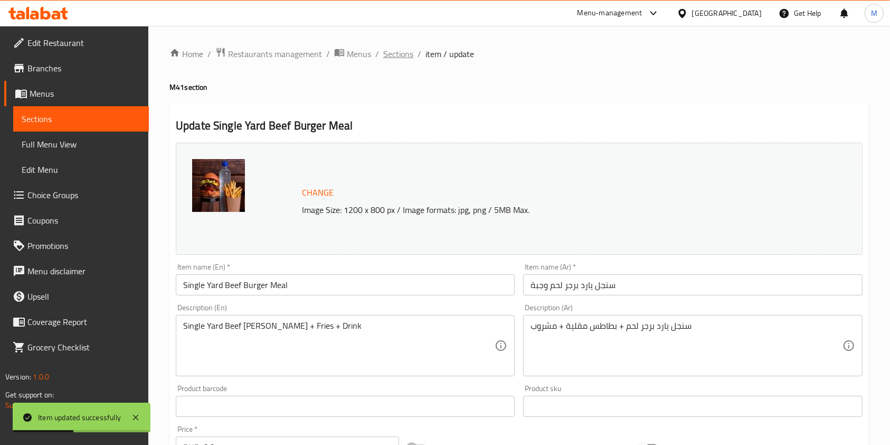
drag, startPoint x: 399, startPoint y: 42, endPoint x: 401, endPoint y: 52, distance: 10.3
click at [401, 52] on span "Sections" at bounding box center [398, 54] width 30 height 13
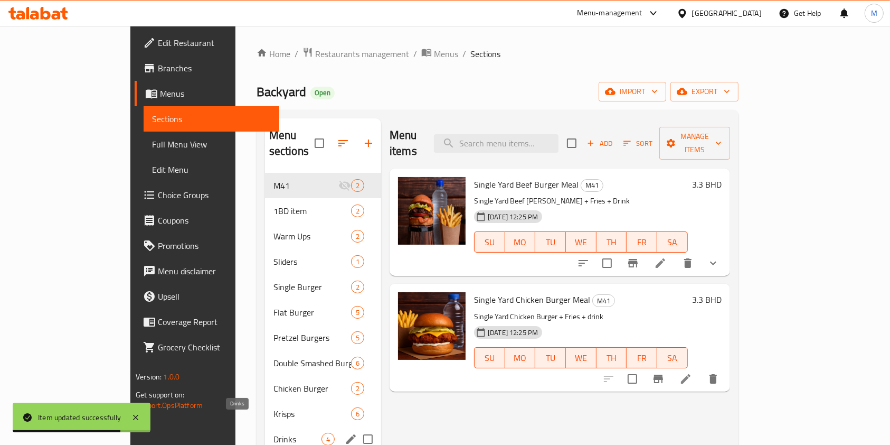
click at [273, 432] on span "Drinks" at bounding box center [297, 438] width 48 height 13
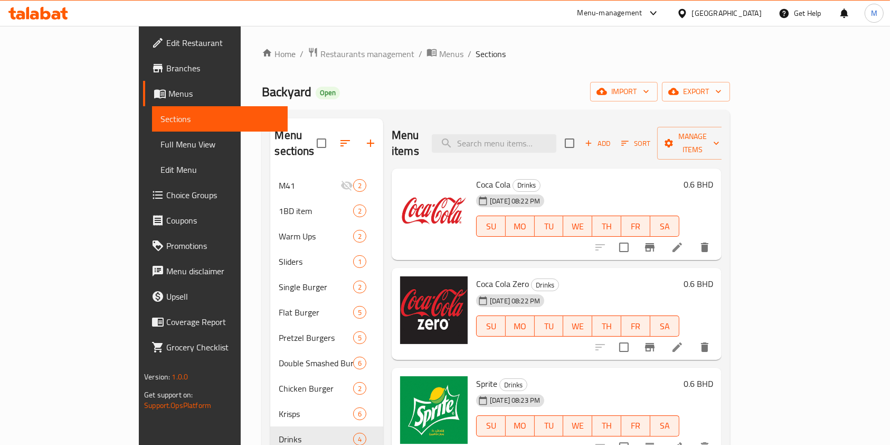
click at [476, 176] on span "Coca Cola" at bounding box center [493, 184] width 34 height 16
copy h6 "Coca Cola"
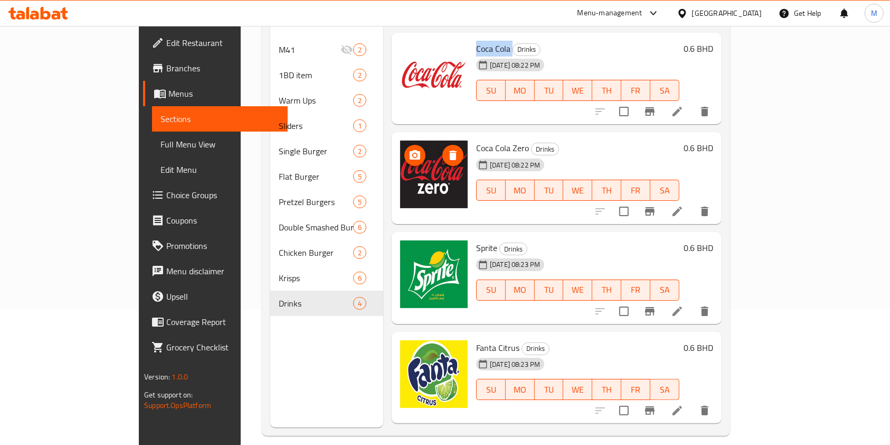
scroll to position [140, 0]
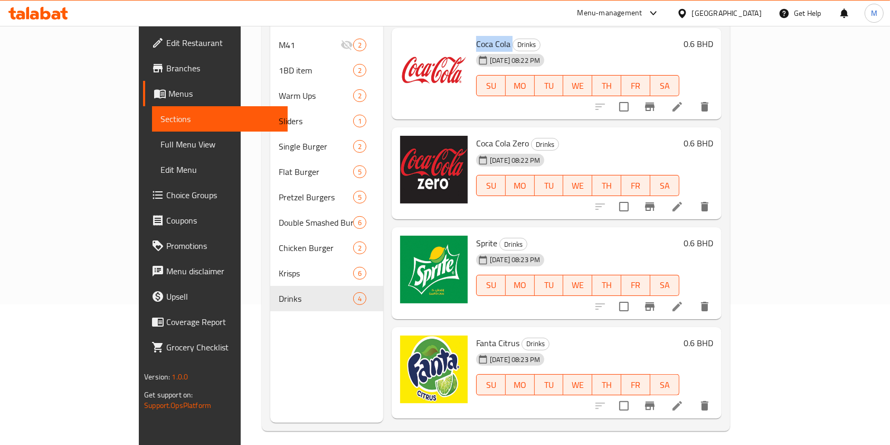
click at [476, 135] on span "Coca Cola Zero" at bounding box center [502, 143] width 53 height 16
copy h6 "Coca Cola Zero"
click at [476, 235] on span "Sprite" at bounding box center [486, 243] width 21 height 16
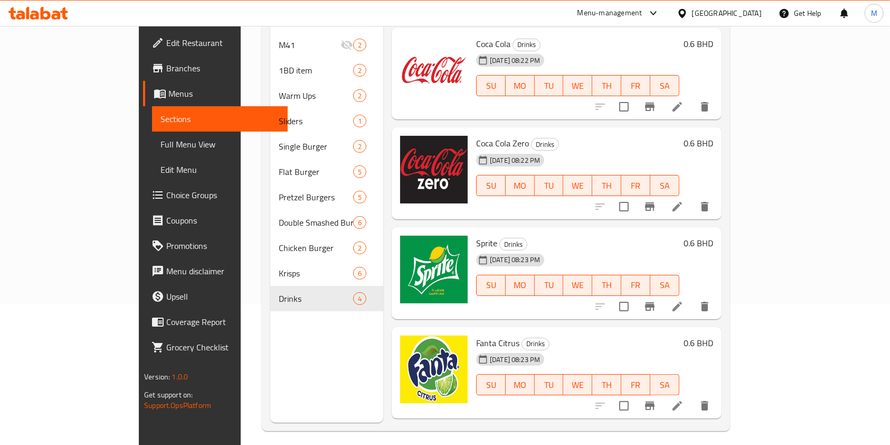
click at [476, 235] on span "Sprite" at bounding box center [486, 243] width 21 height 16
copy h6 "Sprite"
click at [476, 335] on span "Fanta Citrus" at bounding box center [497, 343] width 43 height 16
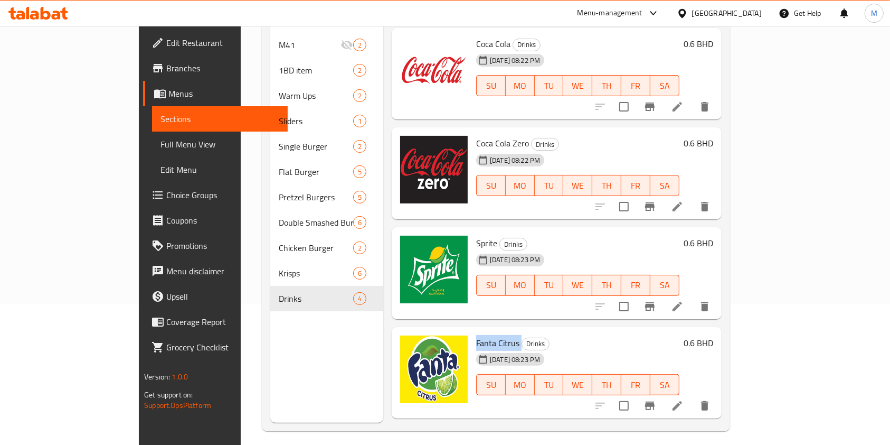
copy h6 "Fanta Citrus"
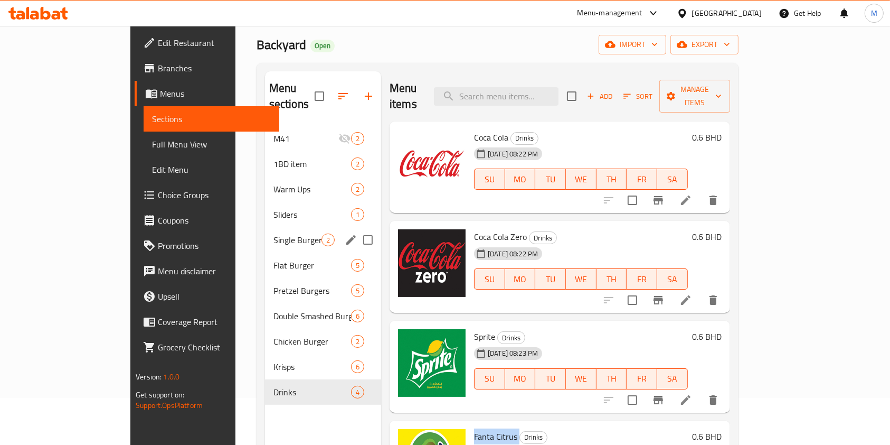
scroll to position [0, 0]
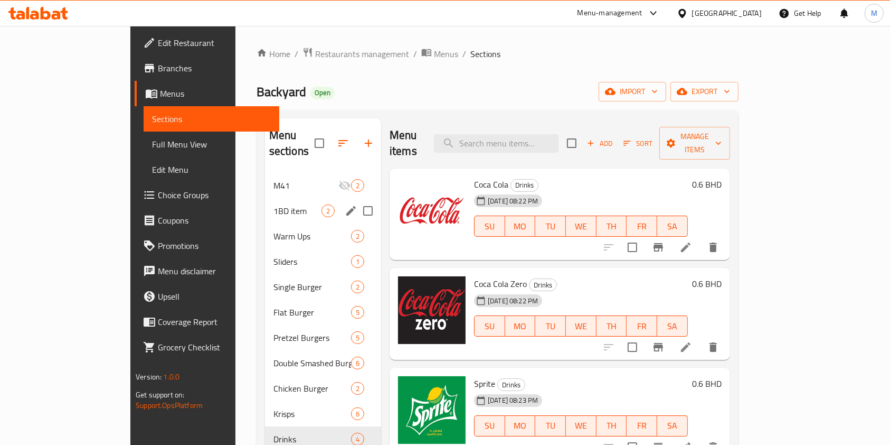
click at [273, 179] on span "M41" at bounding box center [305, 185] width 65 height 13
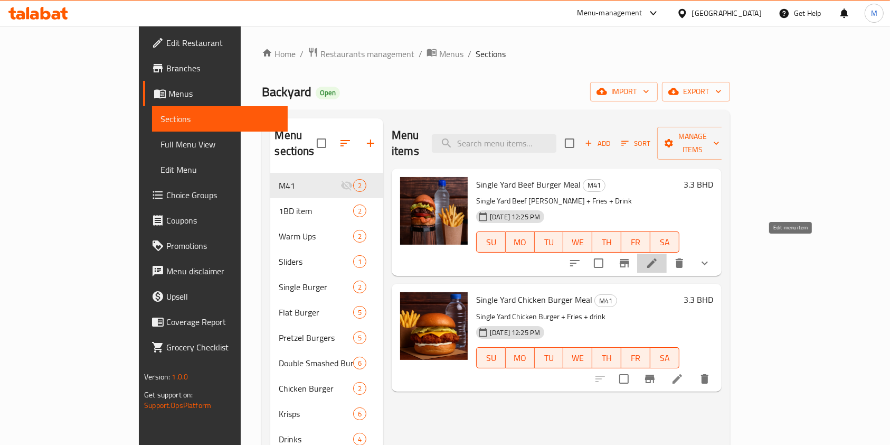
click at [658, 257] on icon at bounding box center [652, 263] width 13 height 13
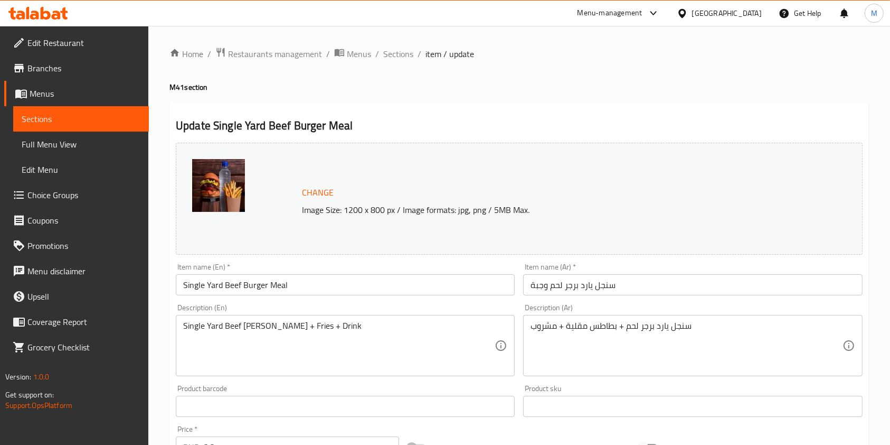
type input "اختيارك من المشروب"
type input "0"
type input "1"
click at [407, 52] on span "Sections" at bounding box center [398, 54] width 30 height 13
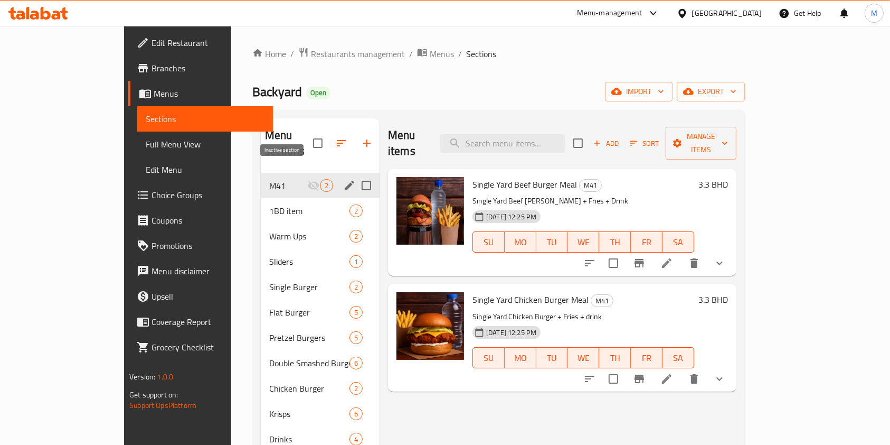
click at [308, 181] on icon "Menu sections" at bounding box center [314, 186] width 12 height 10
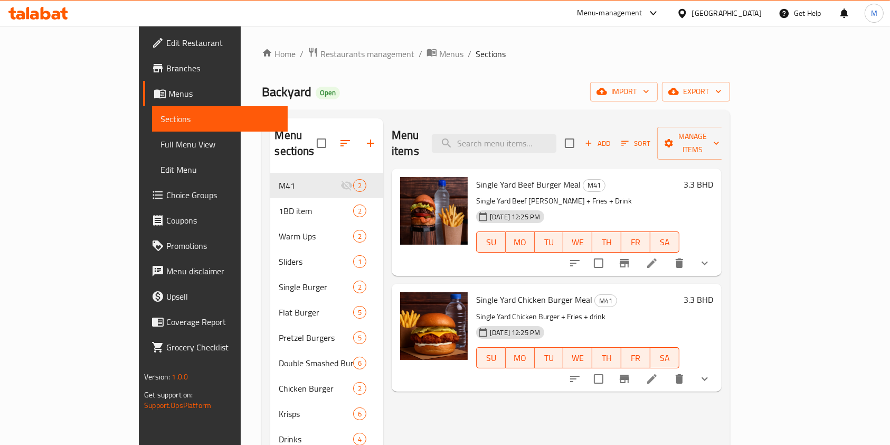
click at [400, 24] on div "Menu-management Bahrain Get Help M" at bounding box center [445, 13] width 890 height 25
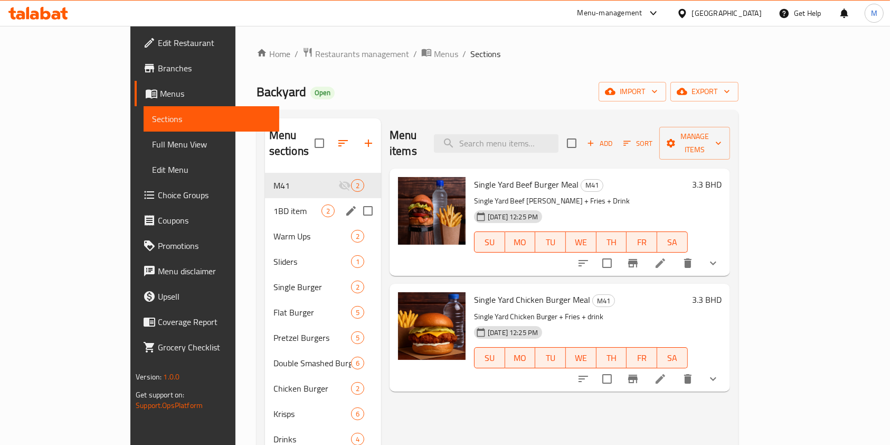
click at [273, 204] on span "1BD item" at bounding box center [297, 210] width 48 height 13
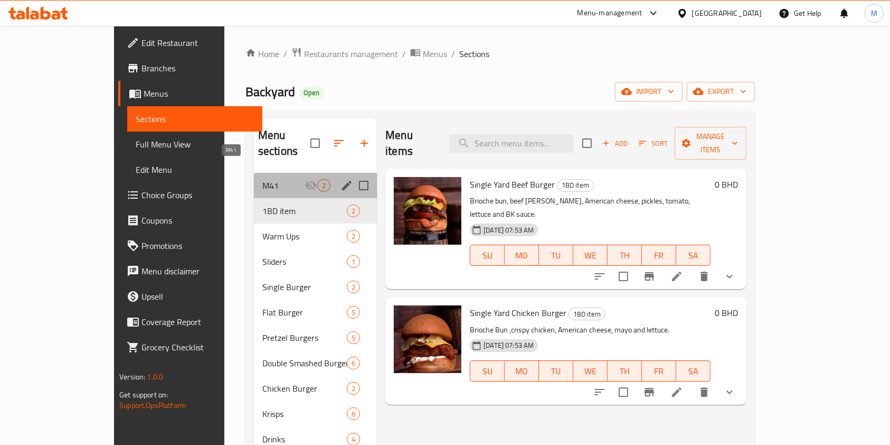
click at [262, 179] on span "M41" at bounding box center [283, 185] width 42 height 13
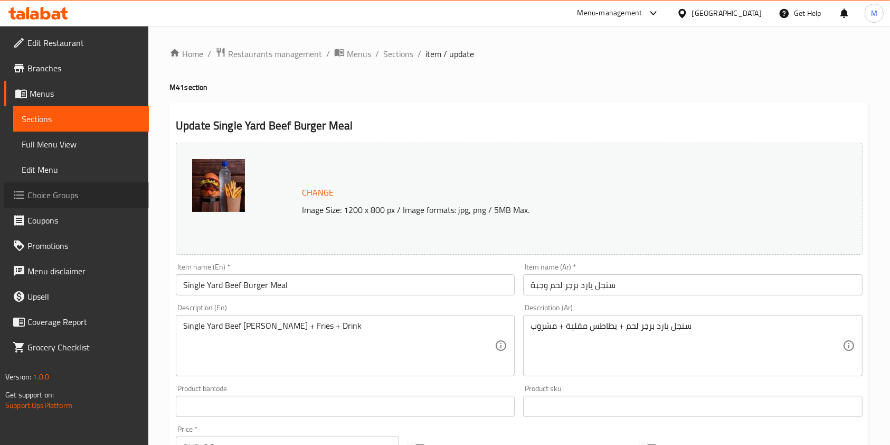
click at [81, 187] on link "Choice Groups" at bounding box center [76, 194] width 145 height 25
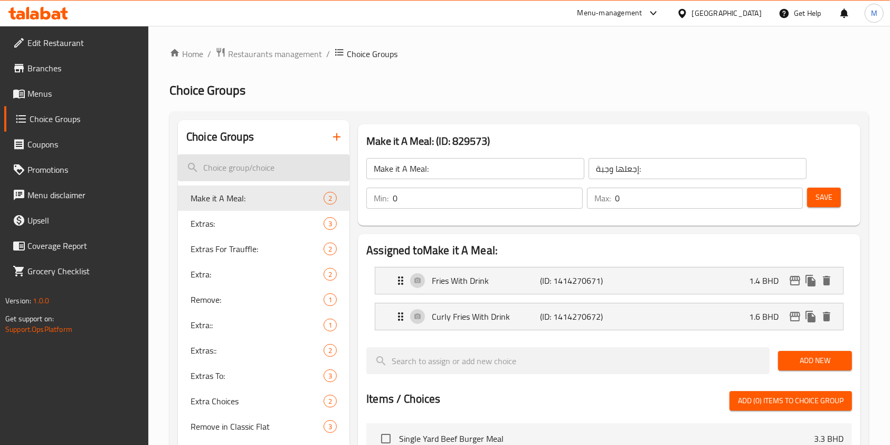
click at [259, 167] on input "search" at bounding box center [264, 167] width 172 height 27
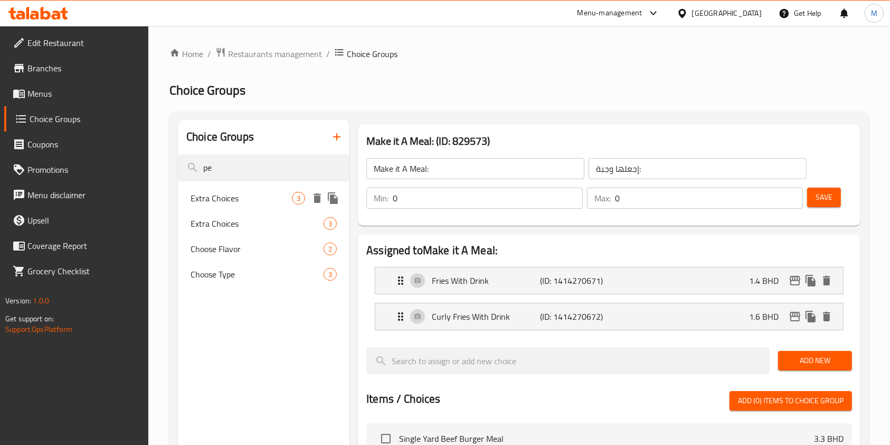
type input "pe"
click at [281, 186] on div "Extra Choices 3" at bounding box center [264, 197] width 172 height 25
type input "Extra Choices"
type input "خيارات إضافية"
type input "3"
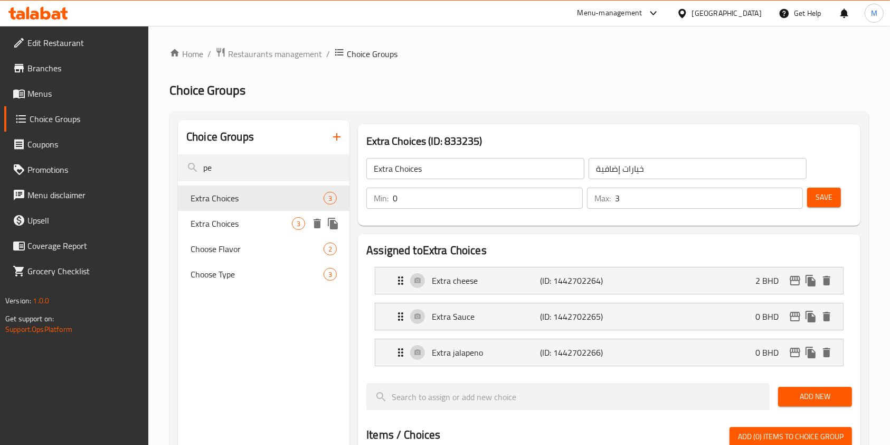
click at [266, 217] on span "Extra Choices" at bounding box center [241, 223] width 101 height 13
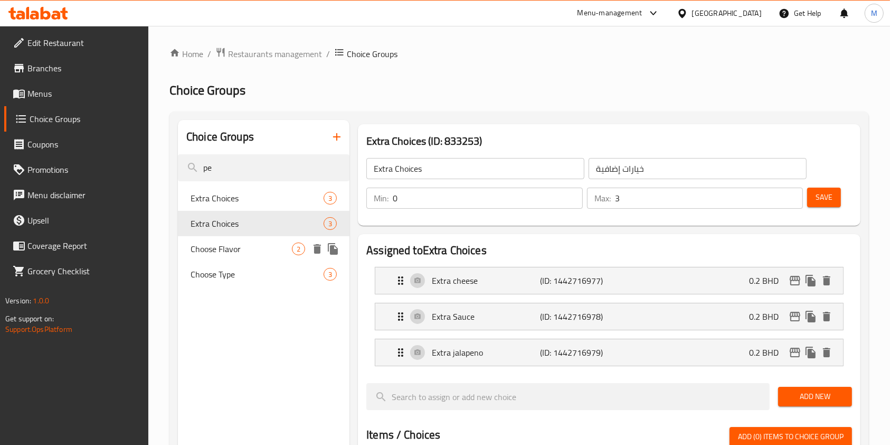
click at [267, 238] on div "Choose Flavor 2" at bounding box center [264, 248] width 172 height 25
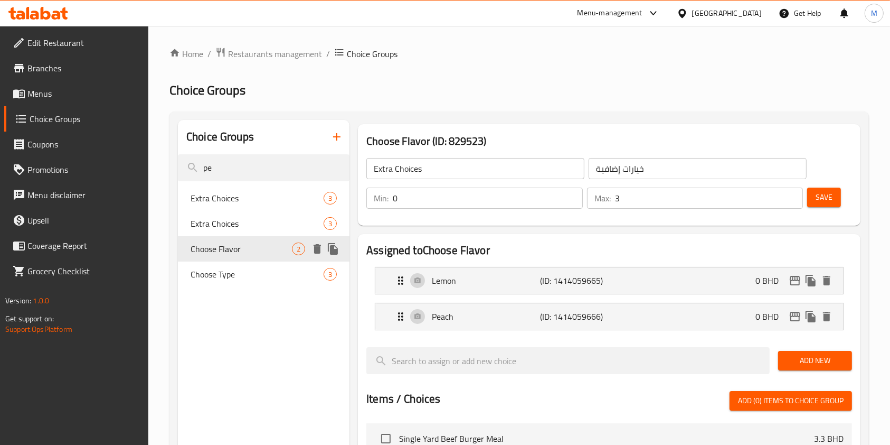
type input "Choose Flavor"
type input "اختر النكهة"
type input "1"
click at [267, 263] on div "Choose Type 3" at bounding box center [264, 273] width 172 height 25
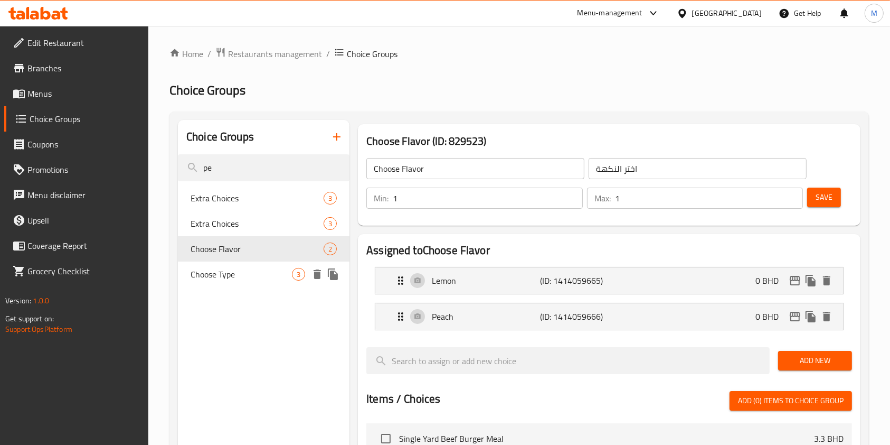
type input "Choose Type"
type input "اختر النوع"
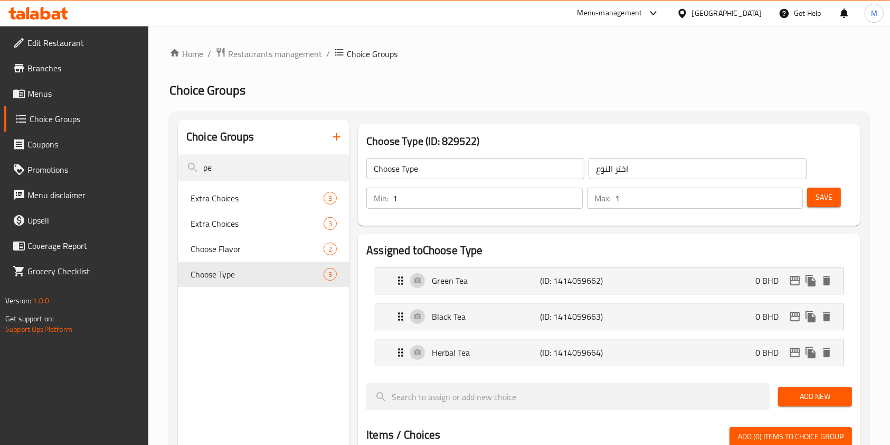
click at [330, 139] on icon "button" at bounding box center [336, 136] width 13 height 13
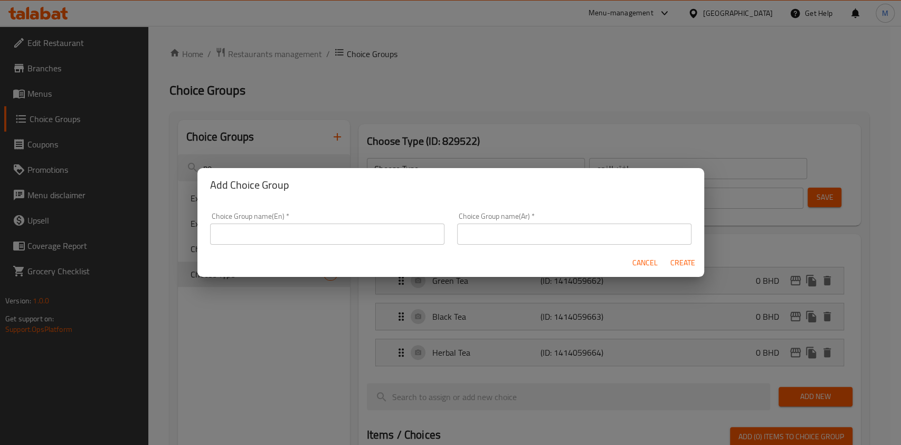
click at [353, 230] on input "text" at bounding box center [327, 233] width 234 height 21
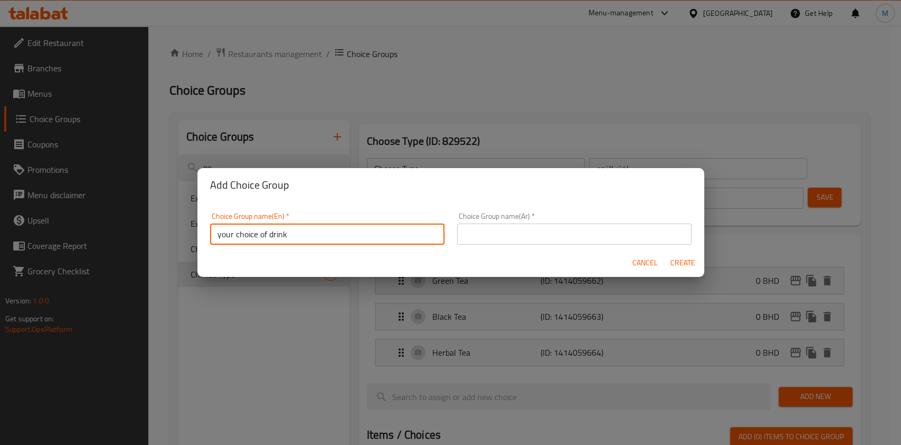
type input "your choice of drink"
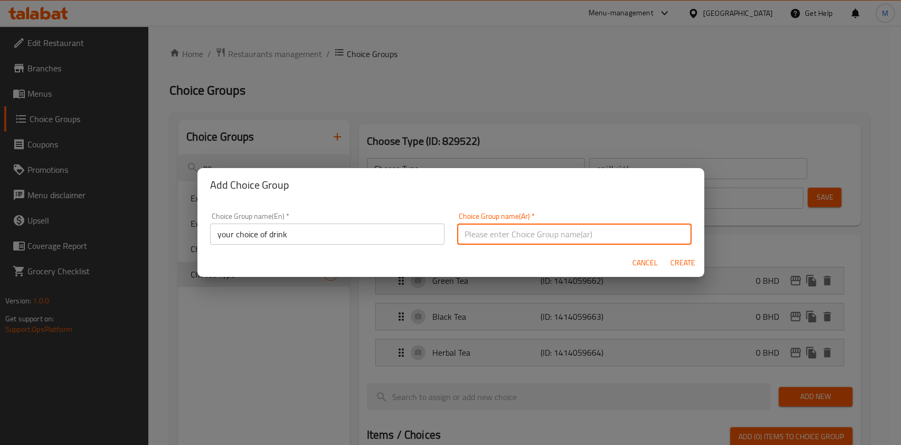
click at [482, 240] on input "text" at bounding box center [574, 233] width 234 height 21
type input "اختيارك من المشروب"
click at [681, 261] on span "Create" at bounding box center [682, 262] width 25 height 13
type input "your choice of drink"
type input "اختيارك من المشروب"
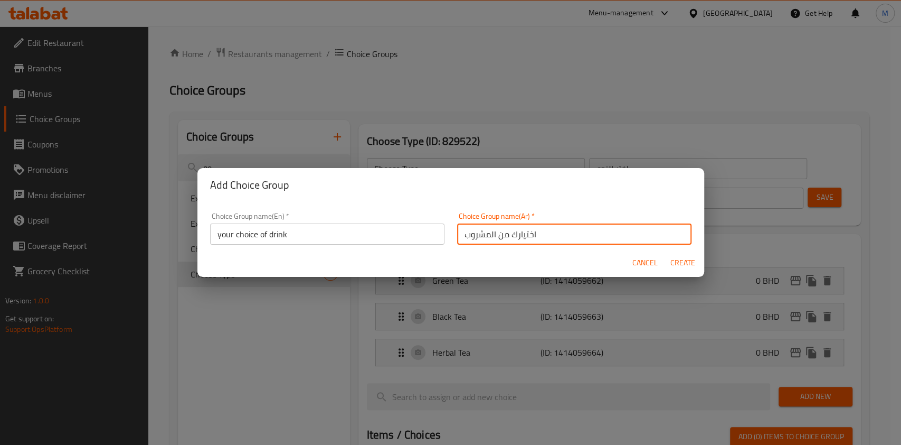
type input "0"
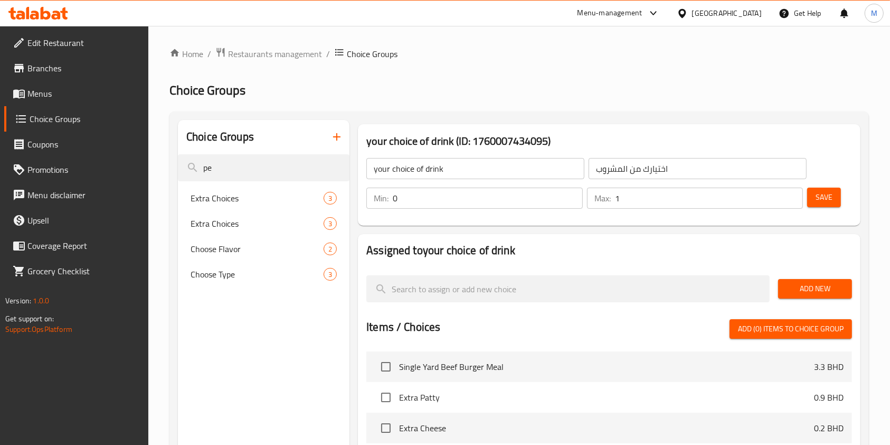
click at [793, 192] on input "1" at bounding box center [709, 197] width 188 height 21
click at [793, 192] on input "2" at bounding box center [709, 197] width 188 height 21
type input "1"
click at [794, 199] on input "1" at bounding box center [709, 197] width 188 height 21
click at [811, 294] on span "Add New" at bounding box center [815, 288] width 57 height 13
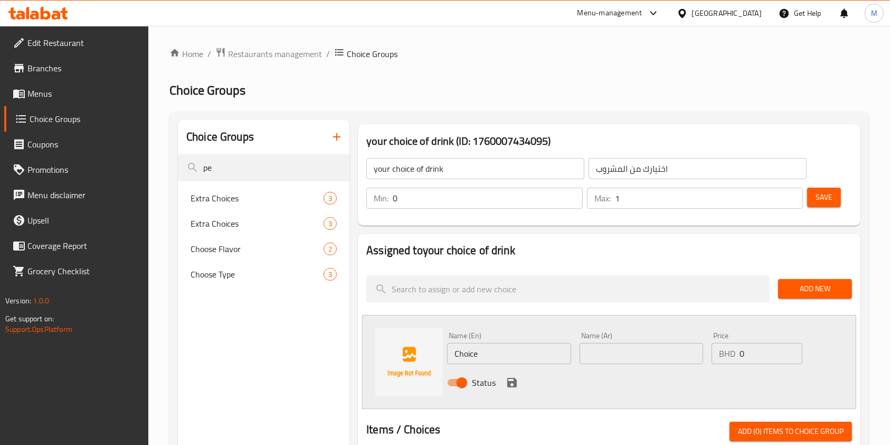
click at [533, 353] on input "Choice" at bounding box center [509, 353] width 124 height 21
type input "Water"
click at [621, 353] on input "text" at bounding box center [642, 353] width 124 height 21
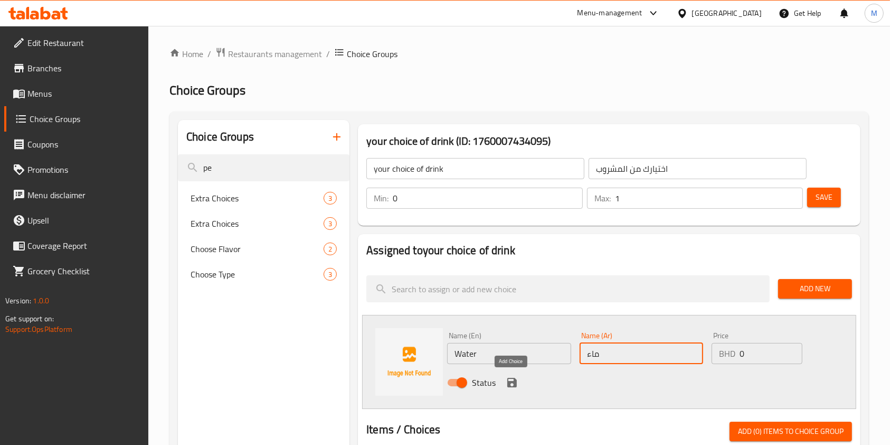
type input "ماء"
click at [511, 381] on icon "save" at bounding box center [512, 382] width 10 height 10
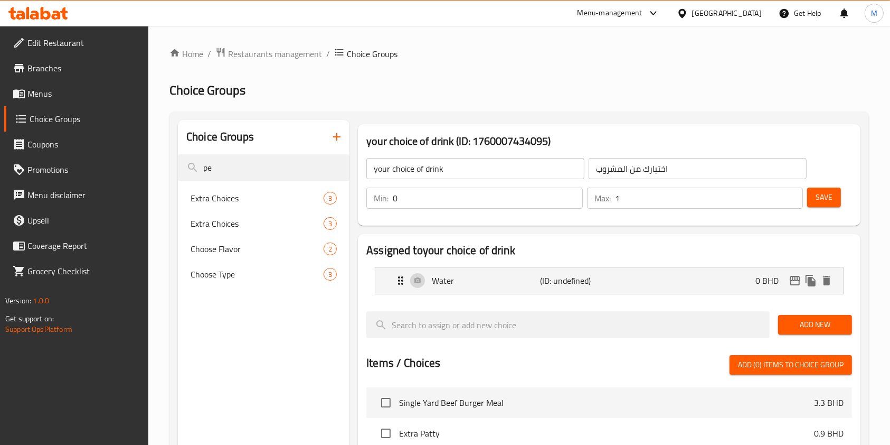
click at [822, 327] on span "Add New" at bounding box center [815, 324] width 57 height 13
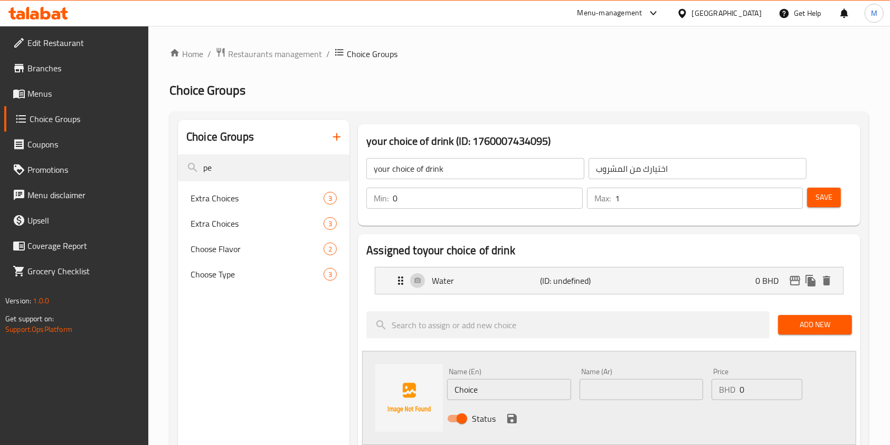
click at [493, 379] on input "Choice" at bounding box center [509, 389] width 124 height 21
type input "ؤ"
type input "[PERSON_NAME]"
click at [491, 389] on input "[PERSON_NAME]" at bounding box center [509, 389] width 124 height 21
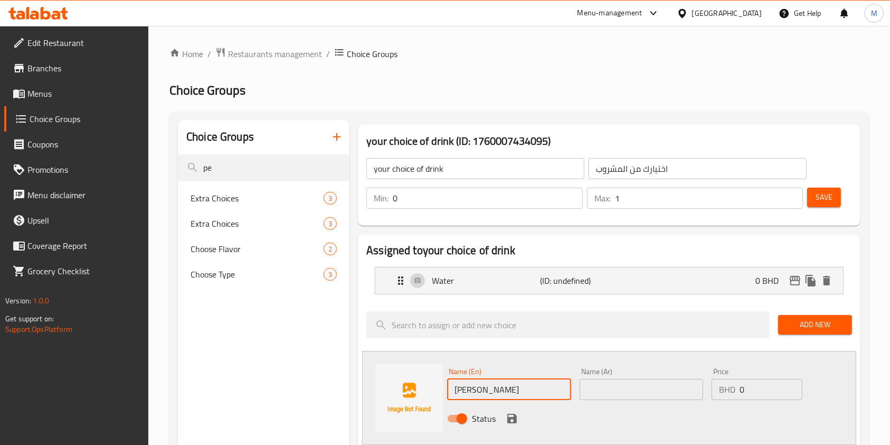
click at [491, 389] on input "[PERSON_NAME]" at bounding box center [509, 389] width 124 height 21
paste input "Coca Cola"
type input "Coca Cola"
click at [614, 399] on div "Name (Ar) Name (Ar)" at bounding box center [641, 383] width 132 height 41
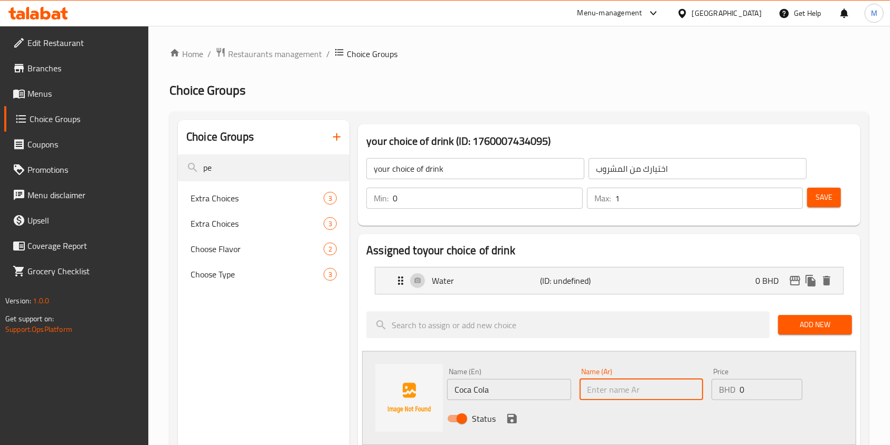
click at [615, 386] on input "text" at bounding box center [642, 389] width 124 height 21
type input "كوكولا"
click at [776, 387] on input "0" at bounding box center [771, 389] width 63 height 21
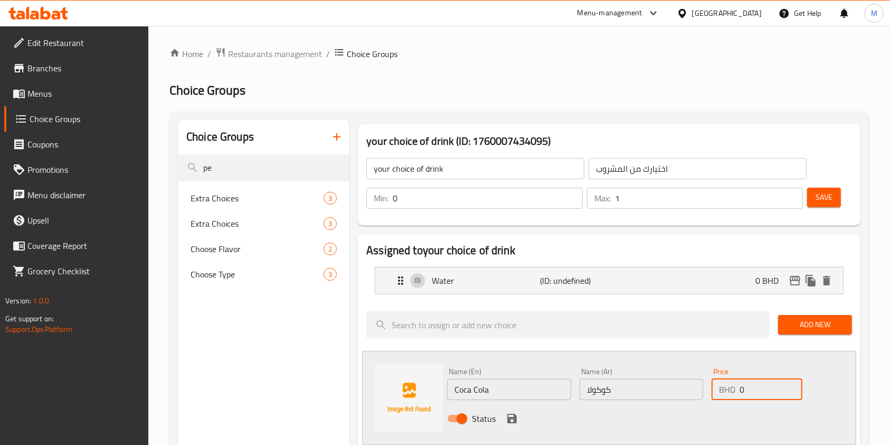
type input "0.5"
click at [511, 412] on icon "save" at bounding box center [512, 418] width 13 height 13
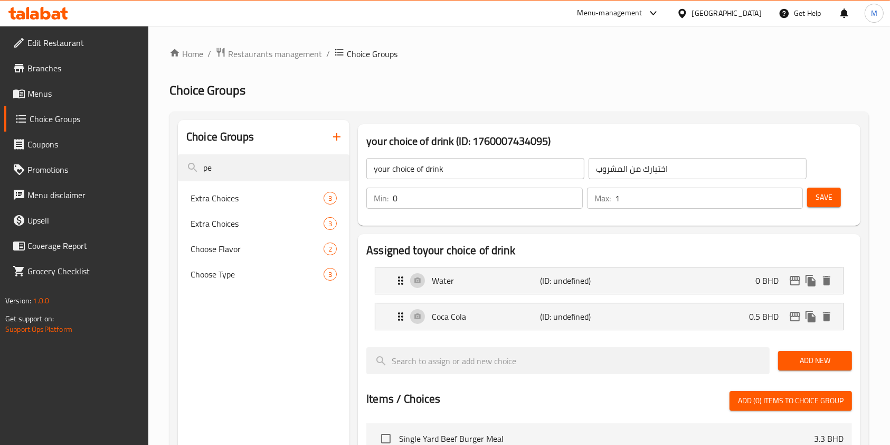
click at [808, 357] on span "Add New" at bounding box center [815, 360] width 57 height 13
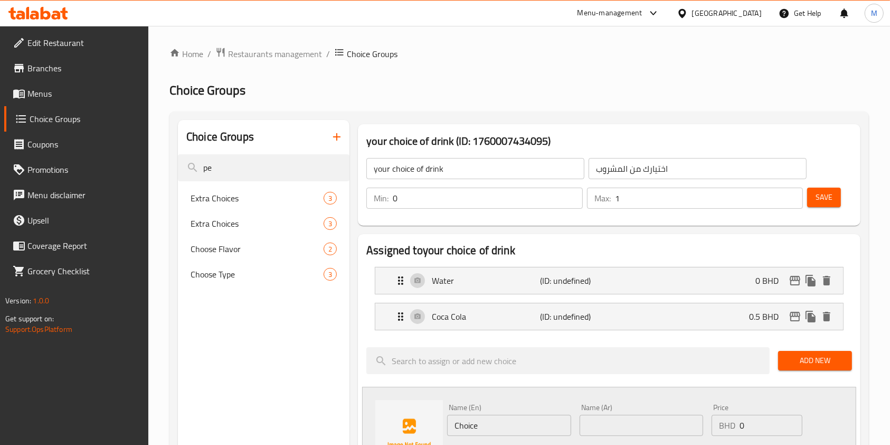
click at [518, 417] on input "Choice" at bounding box center [509, 424] width 124 height 21
paste input "Coca Cola Zero"
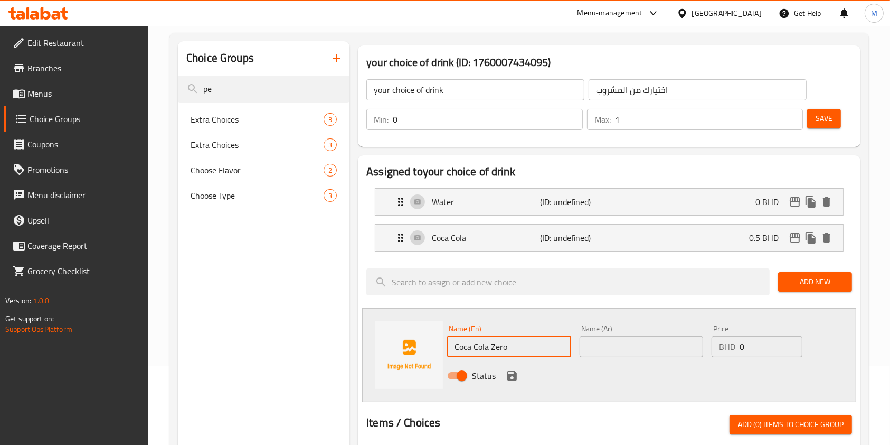
scroll to position [140, 0]
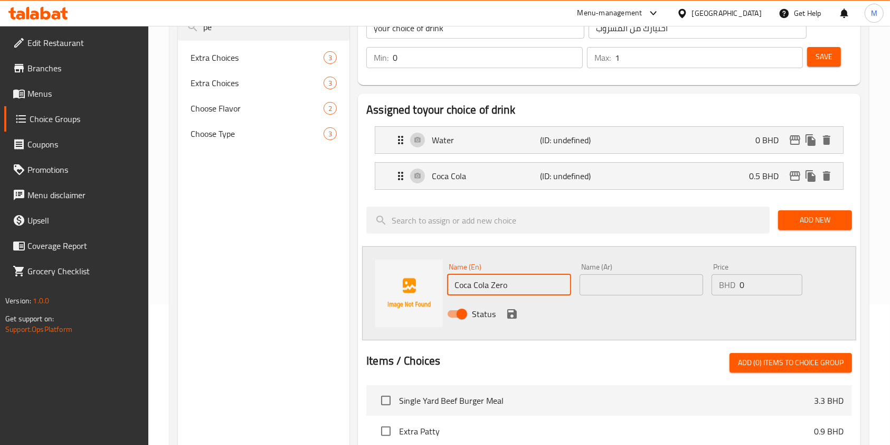
type input "Coca Cola Zero"
click at [754, 276] on input "0" at bounding box center [771, 284] width 63 height 21
type input "0.5"
click at [509, 315] on icon "save" at bounding box center [512, 314] width 10 height 10
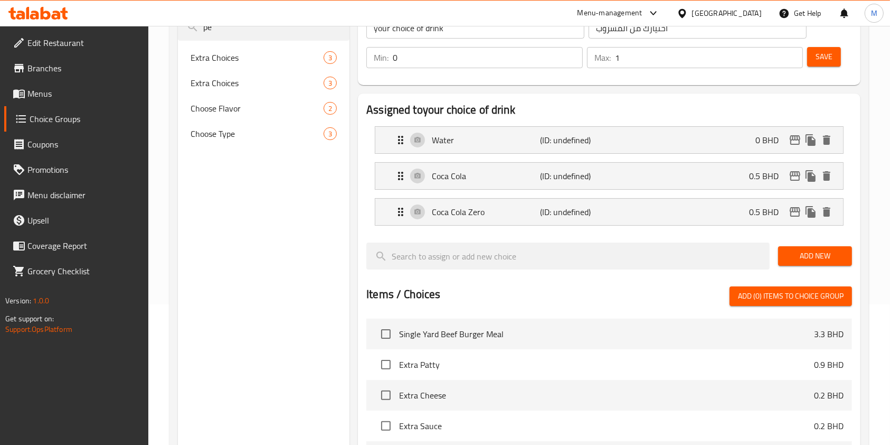
click at [814, 259] on span "Add New" at bounding box center [815, 255] width 57 height 13
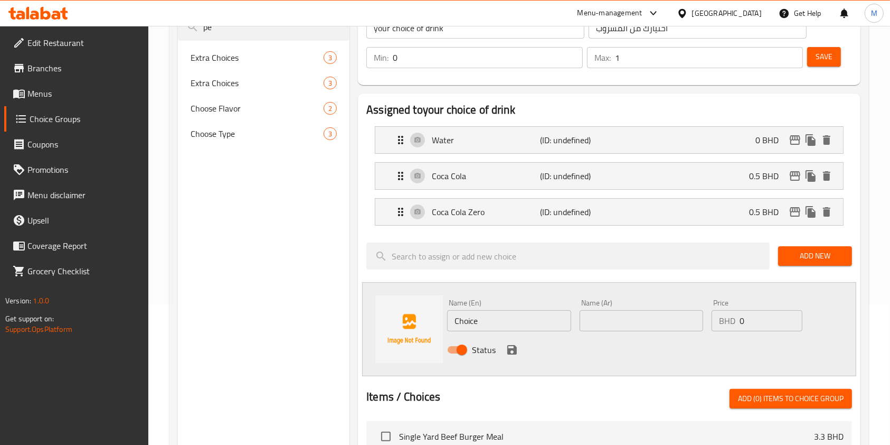
click at [548, 326] on input "Choice" at bounding box center [509, 320] width 124 height 21
paste input "Sprite"
type input "Sprite"
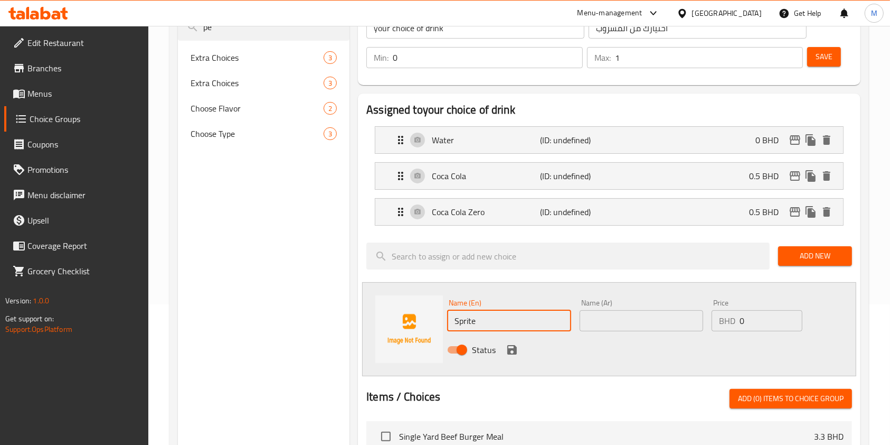
click at [751, 321] on input "0" at bounding box center [771, 320] width 63 height 21
type input "0.5"
click at [517, 348] on icon "save" at bounding box center [512, 349] width 13 height 13
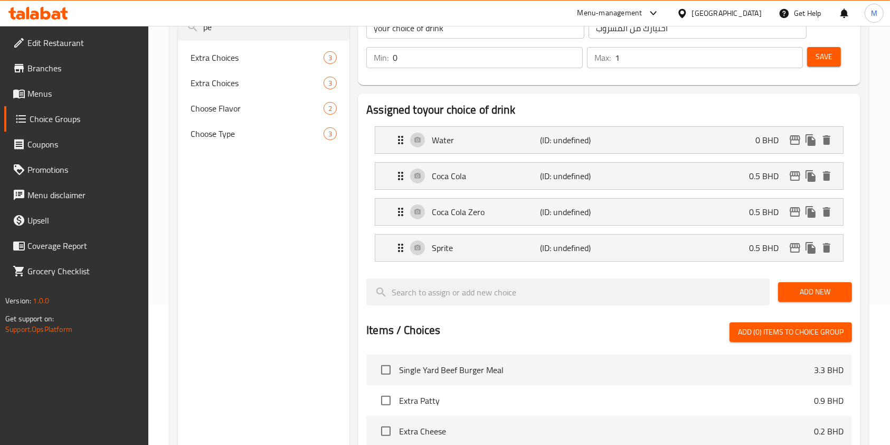
click at [840, 290] on span "Add New" at bounding box center [815, 291] width 57 height 13
click at [819, 288] on span "Add New" at bounding box center [815, 291] width 57 height 13
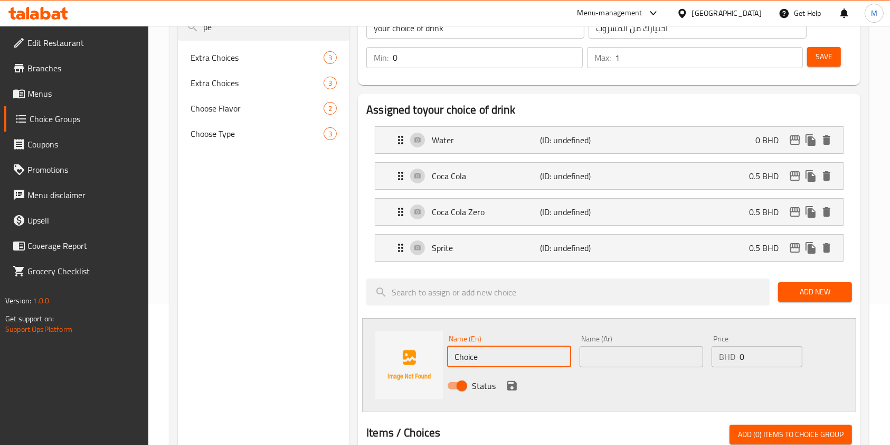
click at [504, 360] on input "Choice" at bounding box center [509, 356] width 124 height 21
paste input "Fanta Citrus"
type input "Fanta Citrus"
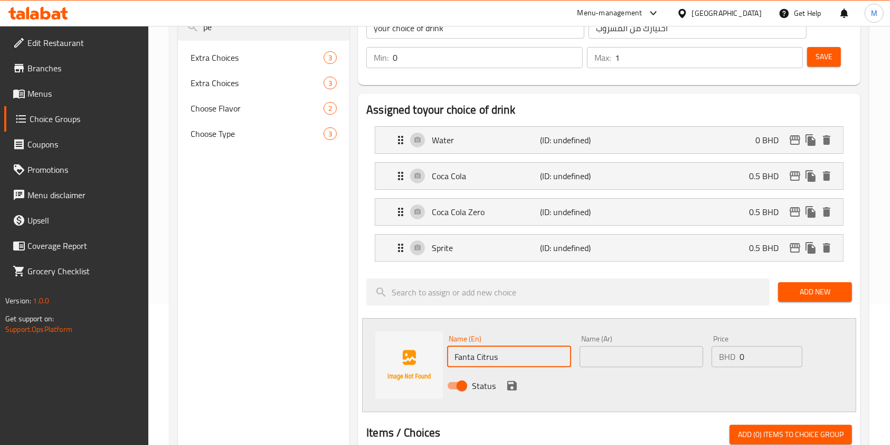
click at [759, 361] on input "0" at bounding box center [771, 356] width 63 height 21
type input "0.5"
click at [642, 362] on input "text" at bounding box center [642, 356] width 124 height 21
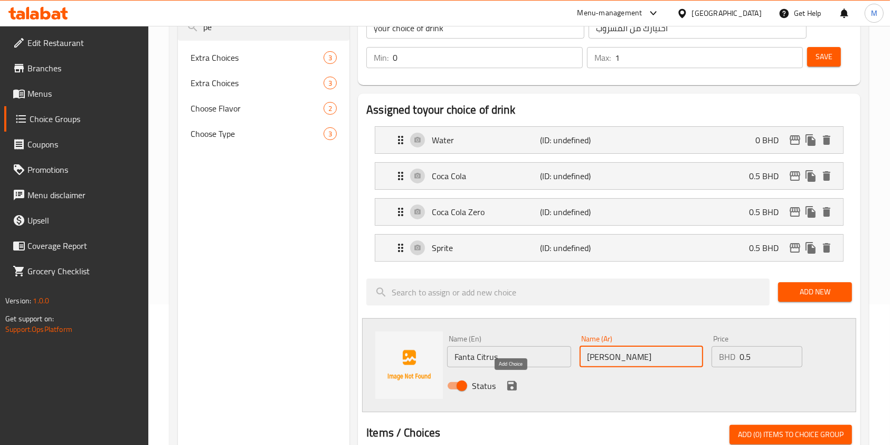
type input "[PERSON_NAME]"
click at [511, 384] on icon "save" at bounding box center [512, 386] width 10 height 10
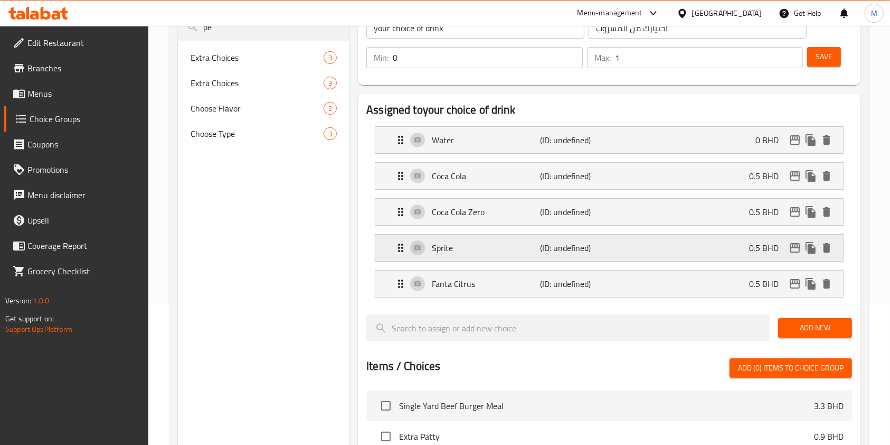
click at [557, 254] on p "(ID: undefined)" at bounding box center [576, 247] width 72 height 13
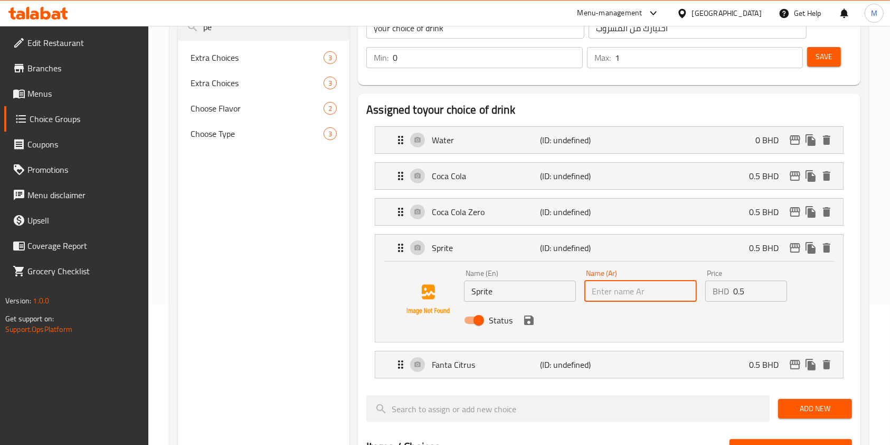
click at [648, 290] on input "text" at bounding box center [640, 290] width 112 height 21
click at [528, 321] on icon "save" at bounding box center [529, 320] width 13 height 13
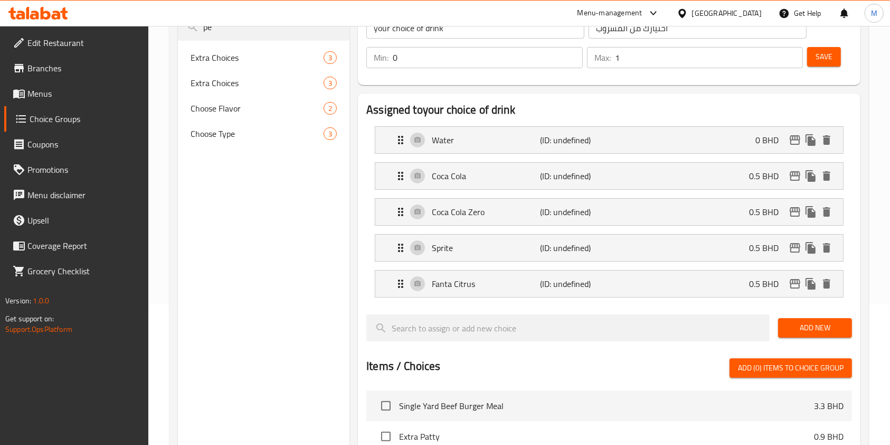
type input "سبرايت"
click at [622, 210] on div "Coca Cola Zero (ID: undefined) 0.5 BHD" at bounding box center [612, 211] width 436 height 26
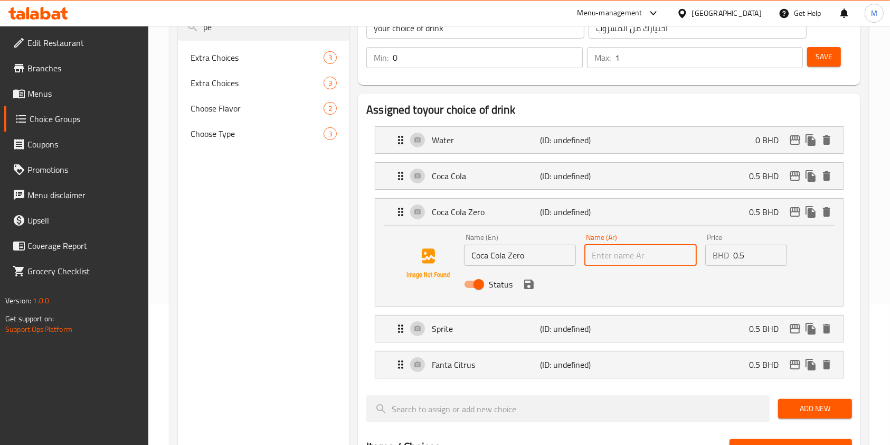
click at [631, 249] on input "text" at bounding box center [640, 254] width 112 height 21
click at [528, 283] on icon "save" at bounding box center [529, 284] width 10 height 10
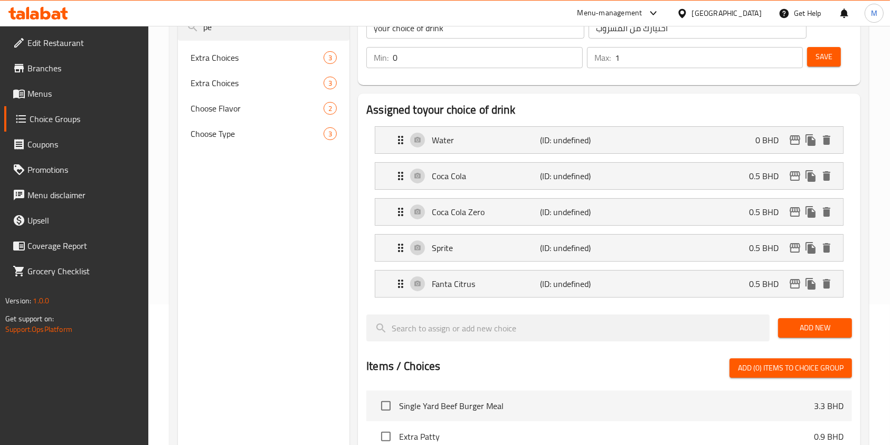
type input "[PERSON_NAME]"
click at [545, 182] on p "(ID: undefined)" at bounding box center [576, 175] width 72 height 13
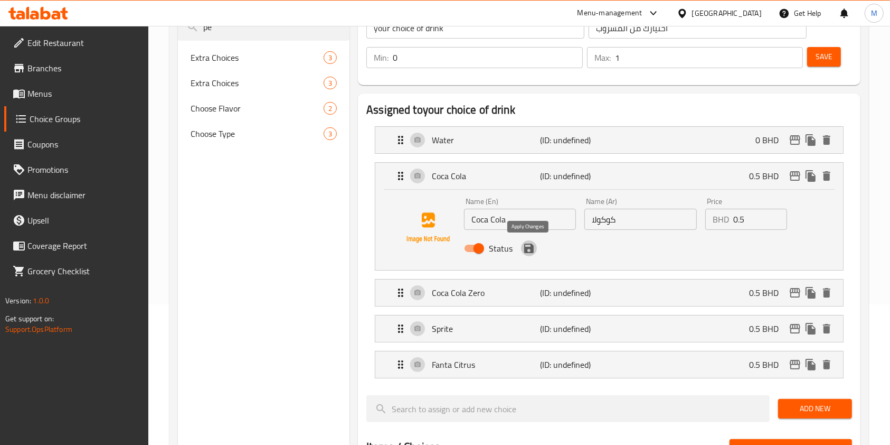
click at [525, 251] on icon "save" at bounding box center [529, 248] width 10 height 10
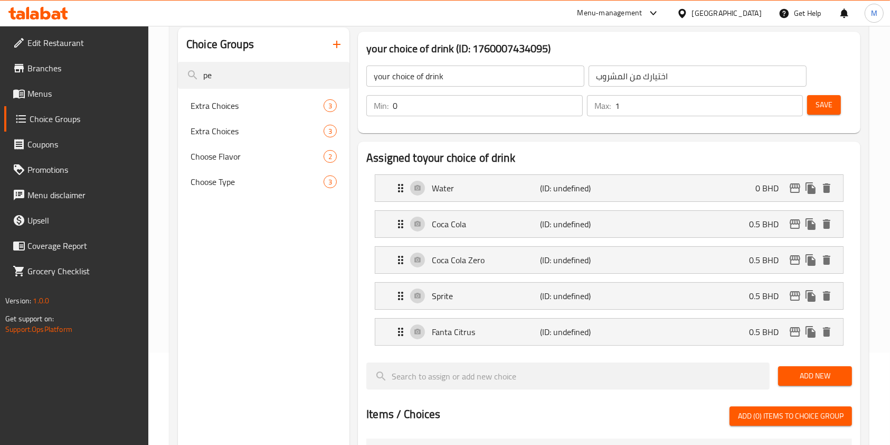
scroll to position [70, 0]
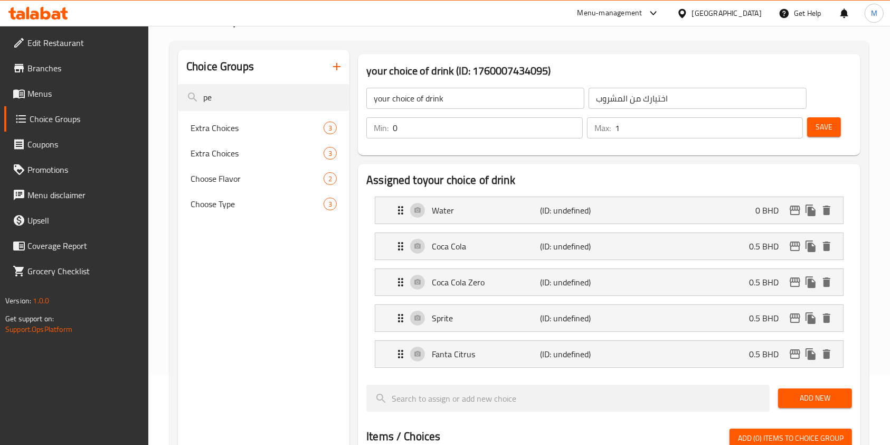
click at [834, 128] on button "Save" at bounding box center [824, 127] width 34 height 20
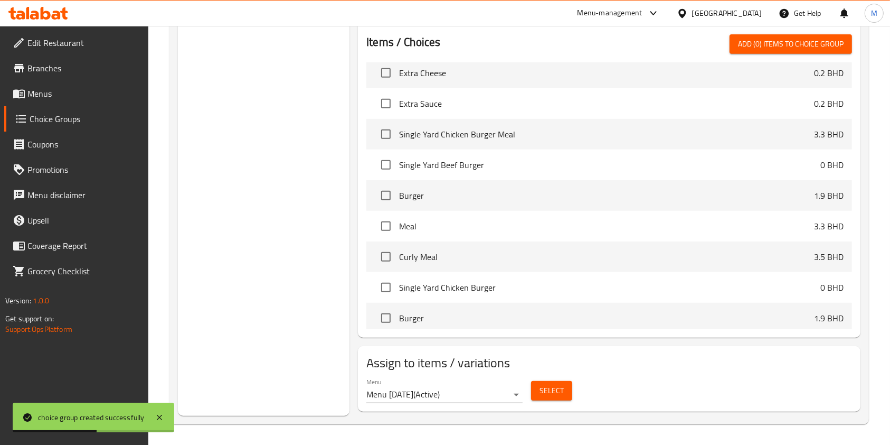
click at [571, 391] on button "Select" at bounding box center [551, 391] width 41 height 20
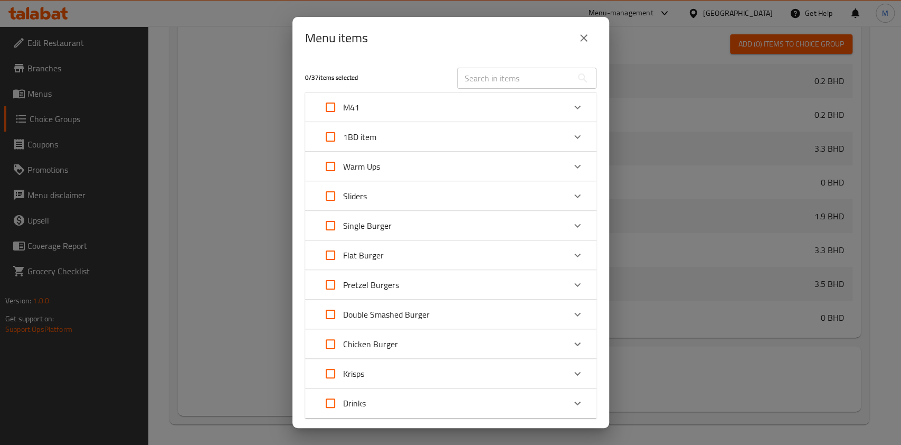
click at [449, 103] on div "M41" at bounding box center [441, 106] width 247 height 25
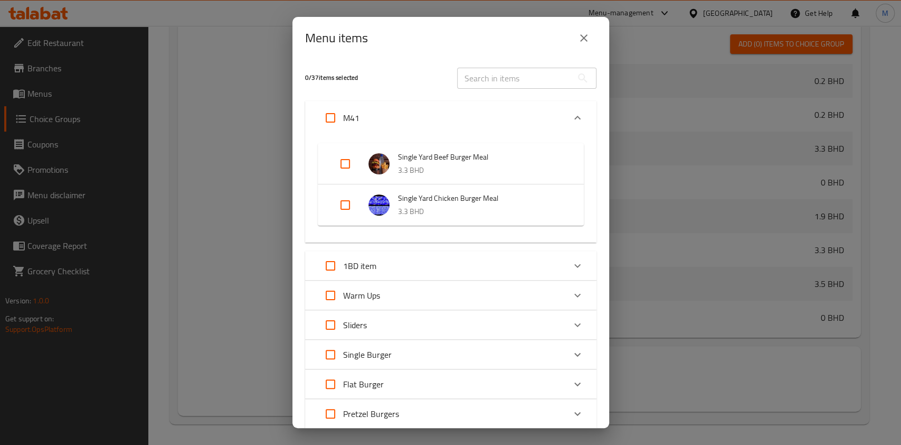
click at [355, 161] on input "Expand" at bounding box center [345, 163] width 25 height 25
checkbox input "true"
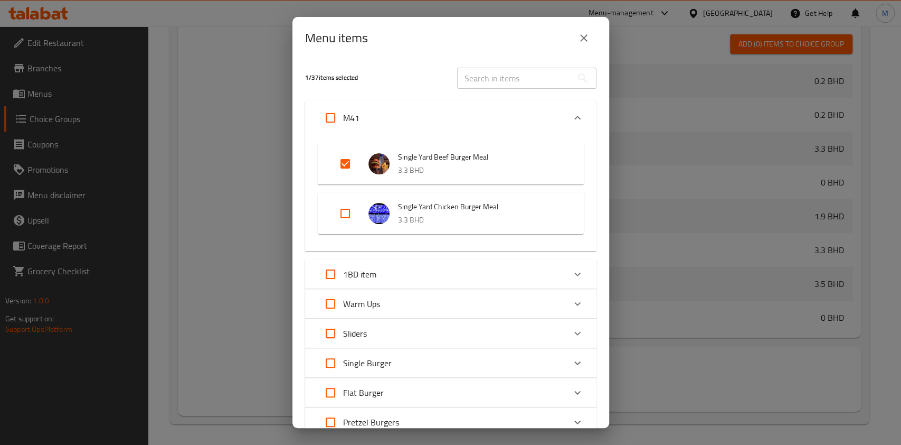
click at [346, 213] on input "Expand" at bounding box center [345, 213] width 25 height 25
checkbox input "true"
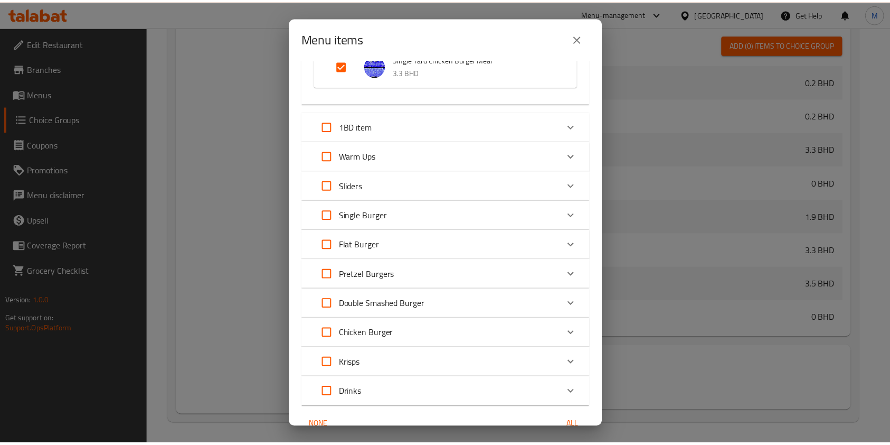
scroll to position [201, 0]
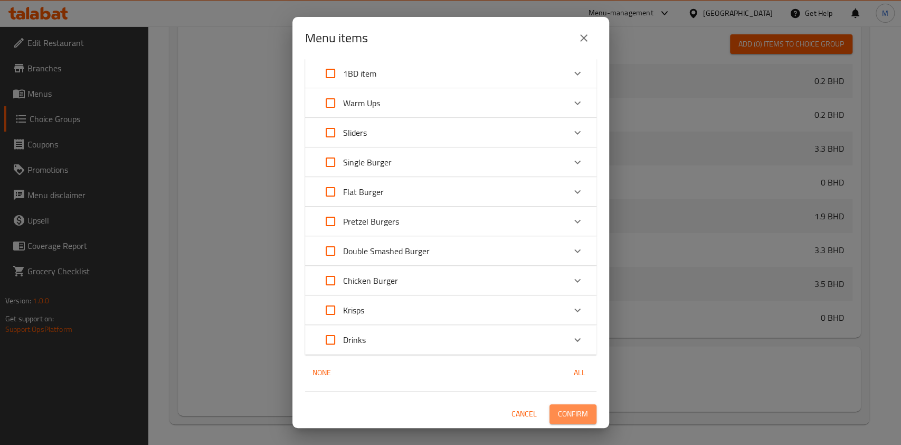
click at [569, 419] on span "Confirm" at bounding box center [573, 413] width 30 height 13
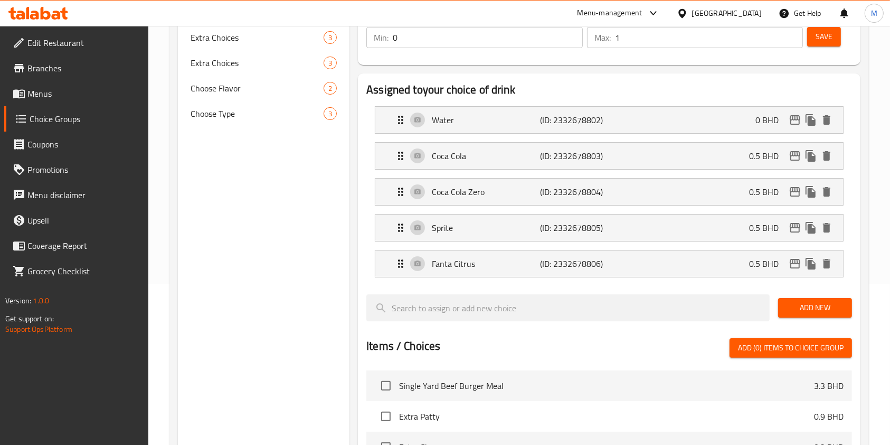
scroll to position [0, 0]
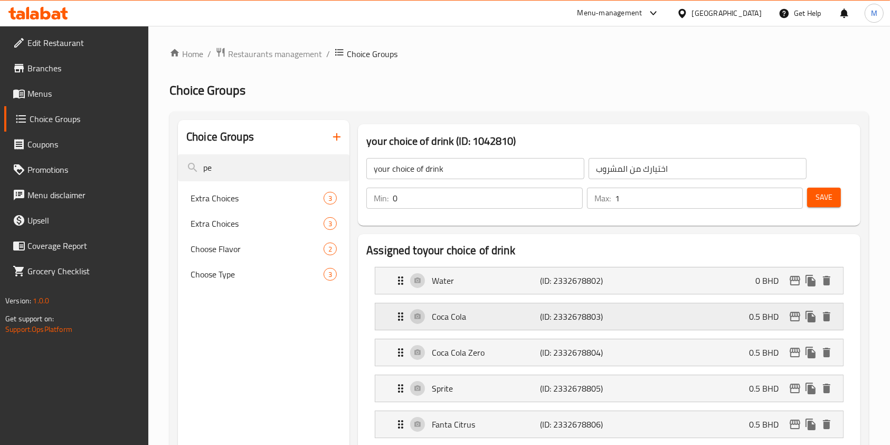
click at [767, 319] on p "0.5 BHD" at bounding box center [768, 316] width 38 height 13
click at [764, 321] on p "0.5 BHD" at bounding box center [768, 316] width 38 height 13
click at [674, 322] on div "Coca Cola (ID: 2332678803) 0.5 BHD" at bounding box center [612, 316] width 436 height 26
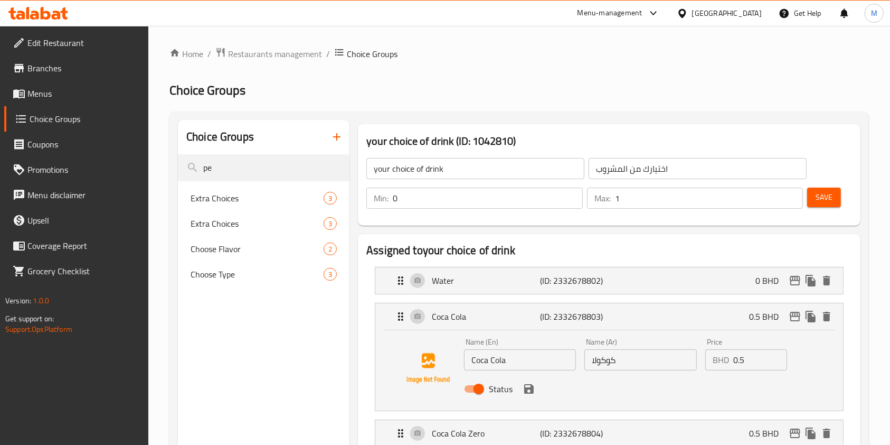
click at [757, 364] on input "0.5" at bounding box center [760, 359] width 54 height 21
click at [528, 391] on icon "save" at bounding box center [529, 388] width 13 height 13
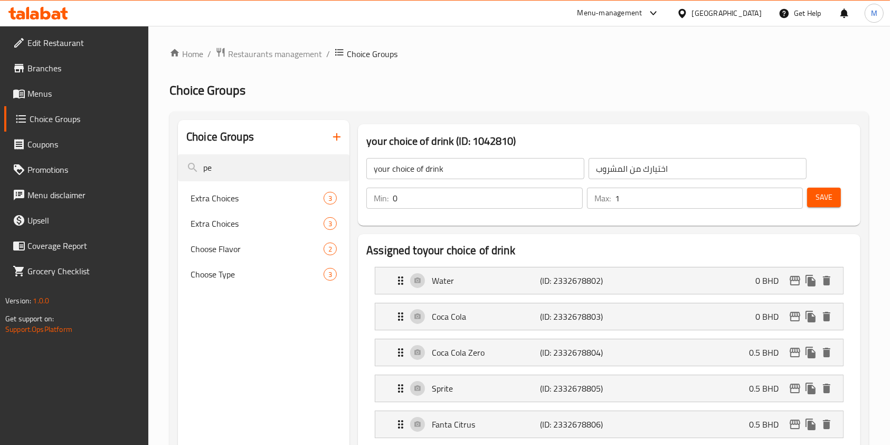
type input "0"
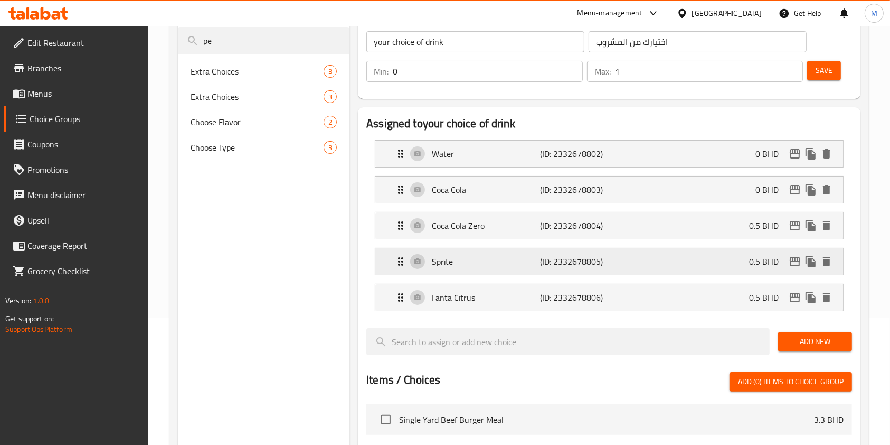
scroll to position [140, 0]
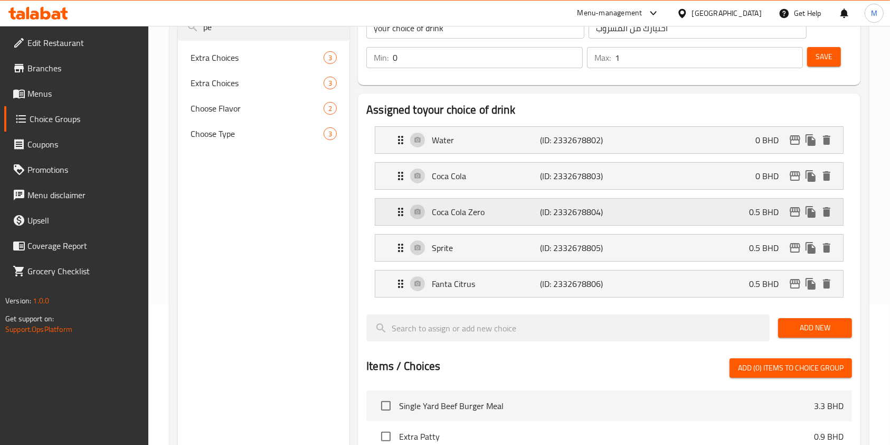
click at [780, 205] on p "0.5 BHD" at bounding box center [768, 211] width 38 height 13
click at [751, 209] on p "0.5 BHD" at bounding box center [768, 211] width 38 height 13
click at [743, 214] on div "Coca Cola Zero (ID: 2332678804) 0.5 BHD" at bounding box center [612, 211] width 436 height 26
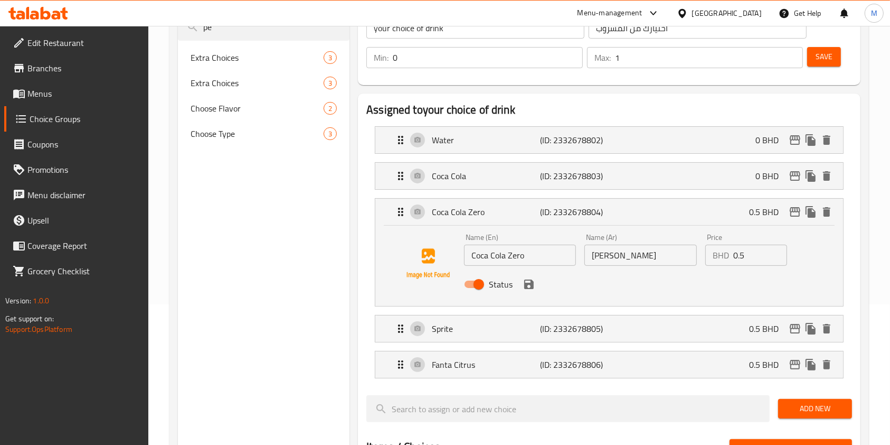
click at [761, 252] on input "0.5" at bounding box center [760, 254] width 54 height 21
click at [526, 285] on icon "save" at bounding box center [529, 284] width 10 height 10
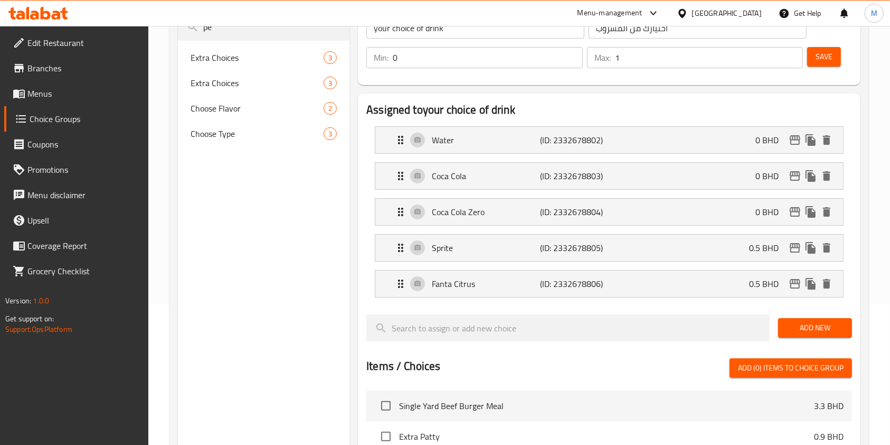
type input "0"
click at [745, 247] on div "Sprite (ID: 2332678805) 0.5 BHD" at bounding box center [612, 247] width 436 height 26
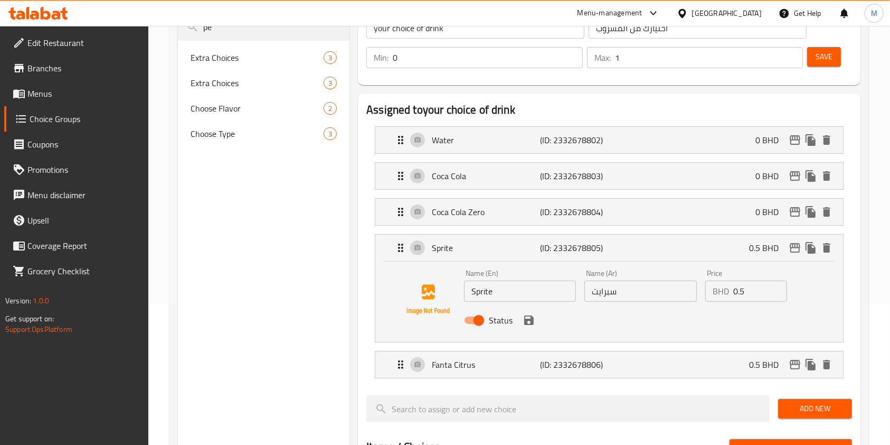
click at [762, 286] on input "0.5" at bounding box center [760, 290] width 54 height 21
click at [526, 316] on icon "save" at bounding box center [529, 320] width 13 height 13
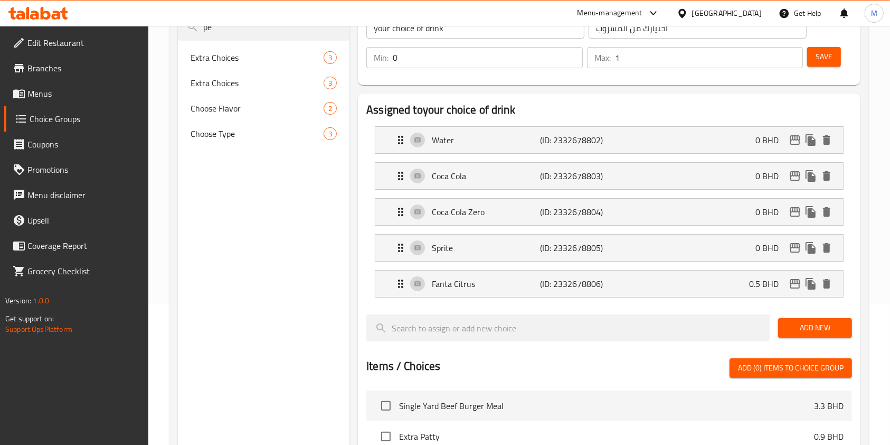
type input "0"
click at [646, 278] on div "Fanta Citrus (ID: 2332678806) 0.5 BHD" at bounding box center [612, 283] width 436 height 26
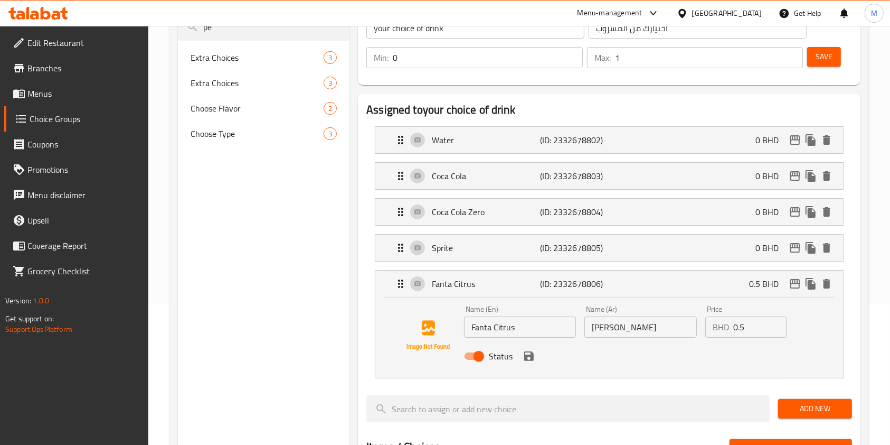
click at [748, 319] on input "0.5" at bounding box center [760, 326] width 54 height 21
click at [528, 352] on icon "save" at bounding box center [529, 355] width 13 height 13
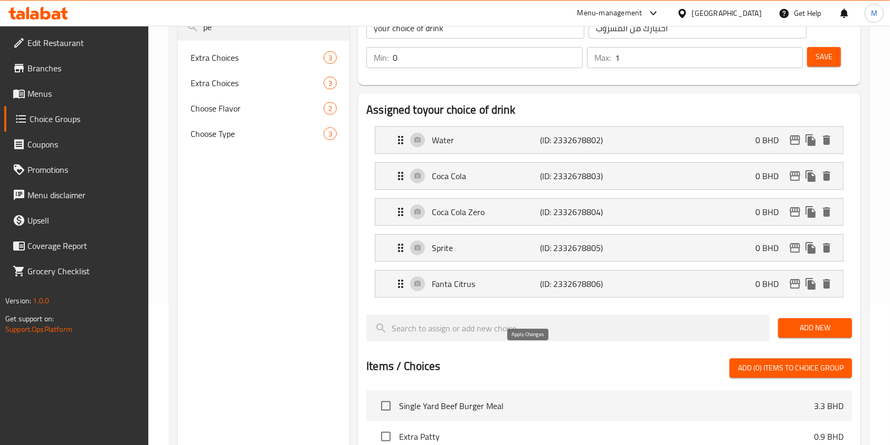
type input "0"
click at [848, 54] on div "Min: 0 ​ Max: 1 ​ Save" at bounding box center [607, 58] width 494 height 34
click at [831, 61] on span "Save" at bounding box center [824, 56] width 17 height 13
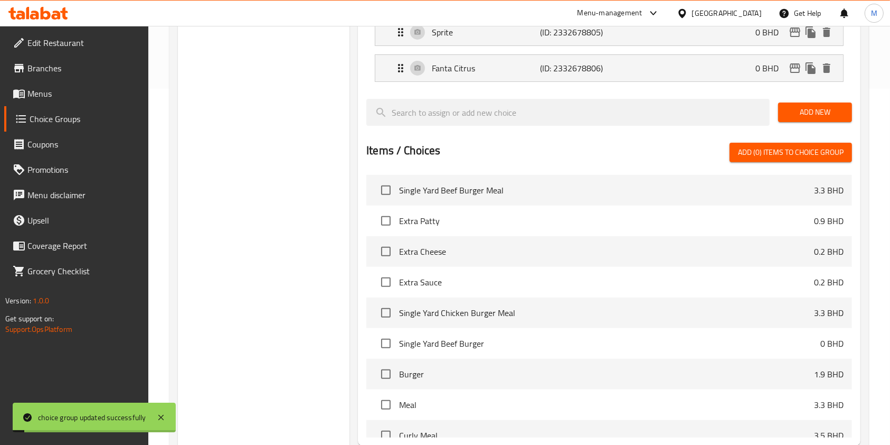
scroll to position [464, 0]
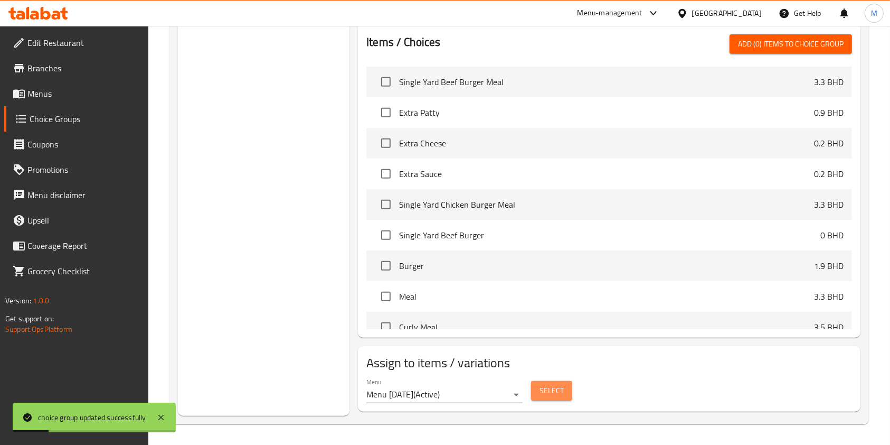
click at [544, 393] on span "Select" at bounding box center [552, 390] width 24 height 13
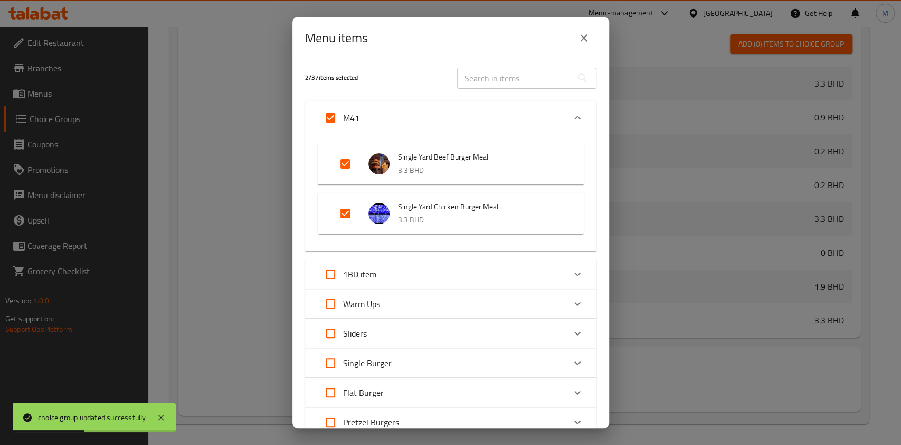
click at [580, 41] on icon "close" at bounding box center [583, 37] width 7 height 7
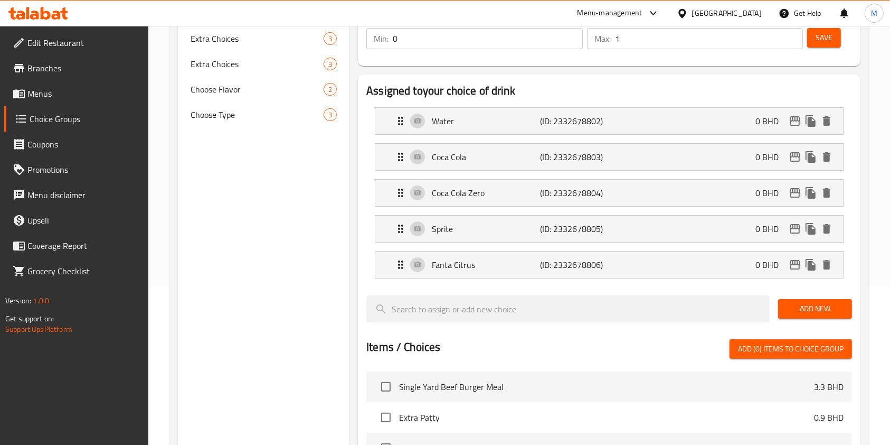
scroll to position [0, 0]
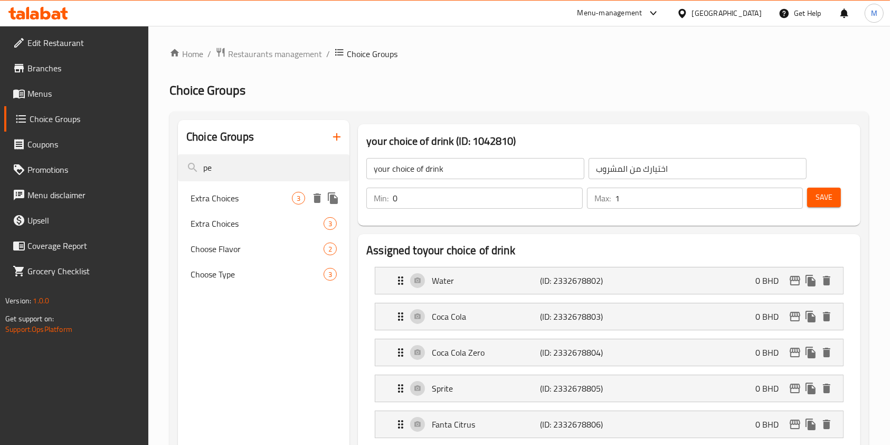
click at [209, 195] on span "Extra Choices" at bounding box center [241, 198] width 101 height 13
type input "Extra Choices"
type input "خيارات إضافية"
type input "3"
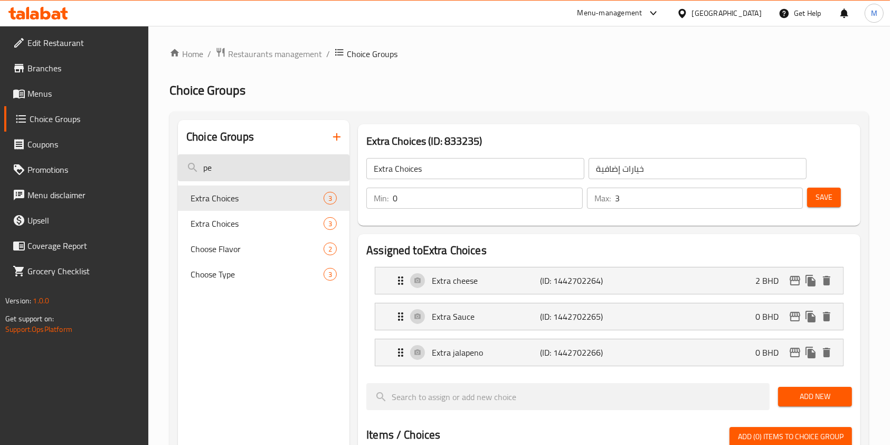
click at [223, 169] on input "pe" at bounding box center [264, 167] width 172 height 27
